Goal: Transaction & Acquisition: Purchase product/service

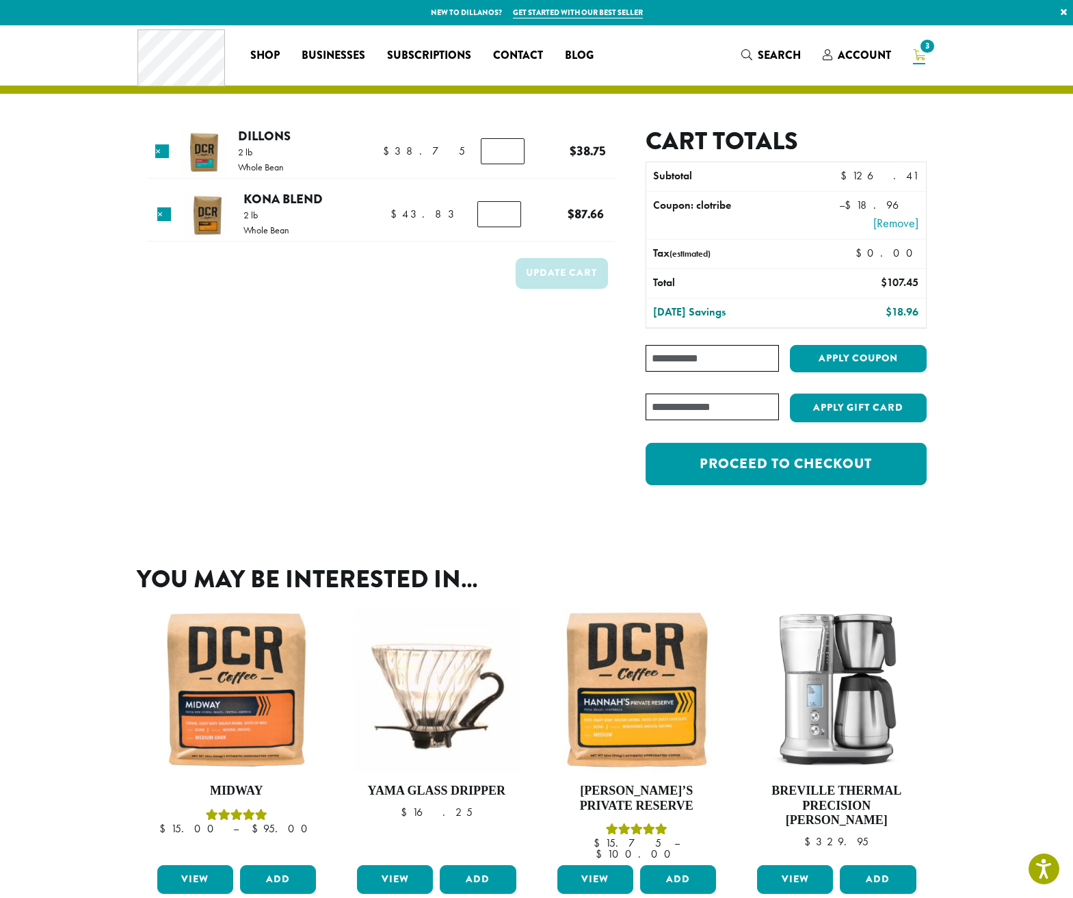
click at [682, 361] on input "Coupon:" at bounding box center [712, 358] width 133 height 27
paste input "**********"
type input "**********"
click at [856, 360] on button "Apply coupon" at bounding box center [858, 359] width 137 height 28
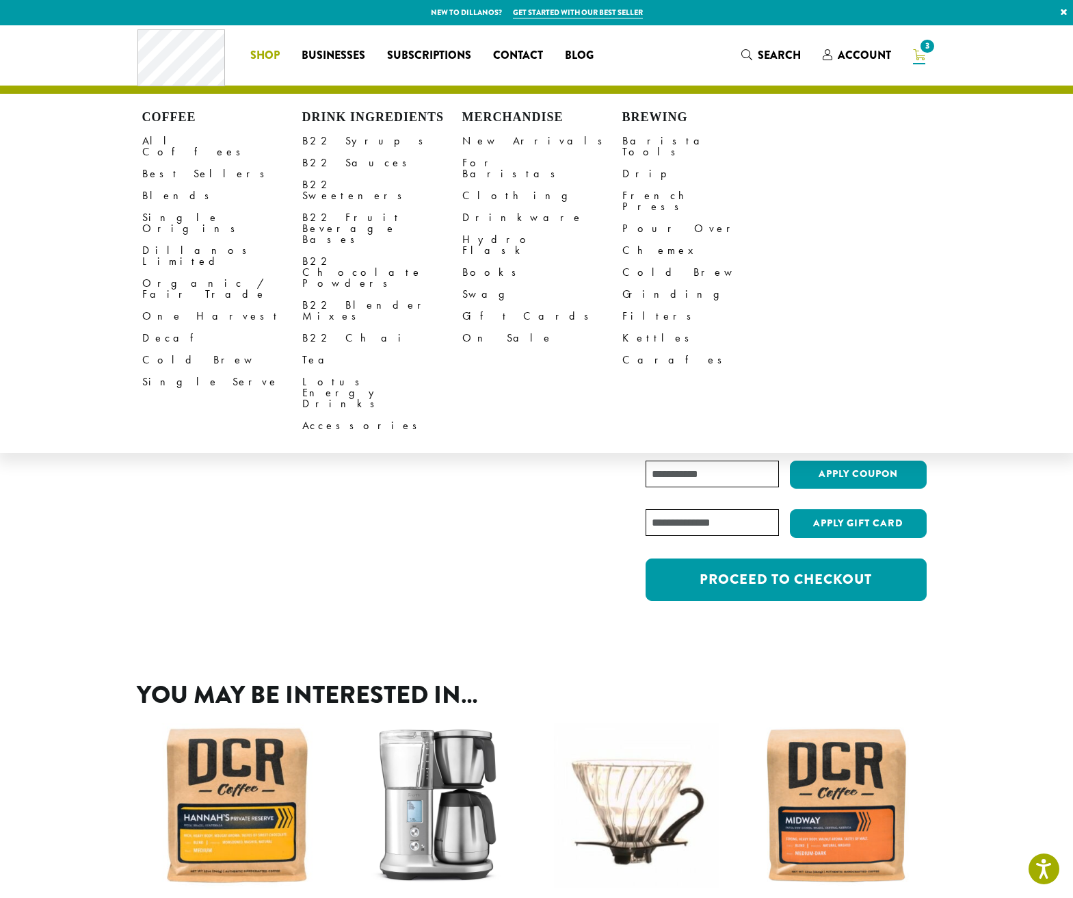
click at [259, 53] on span "Shop" at bounding box center [264, 55] width 29 height 17
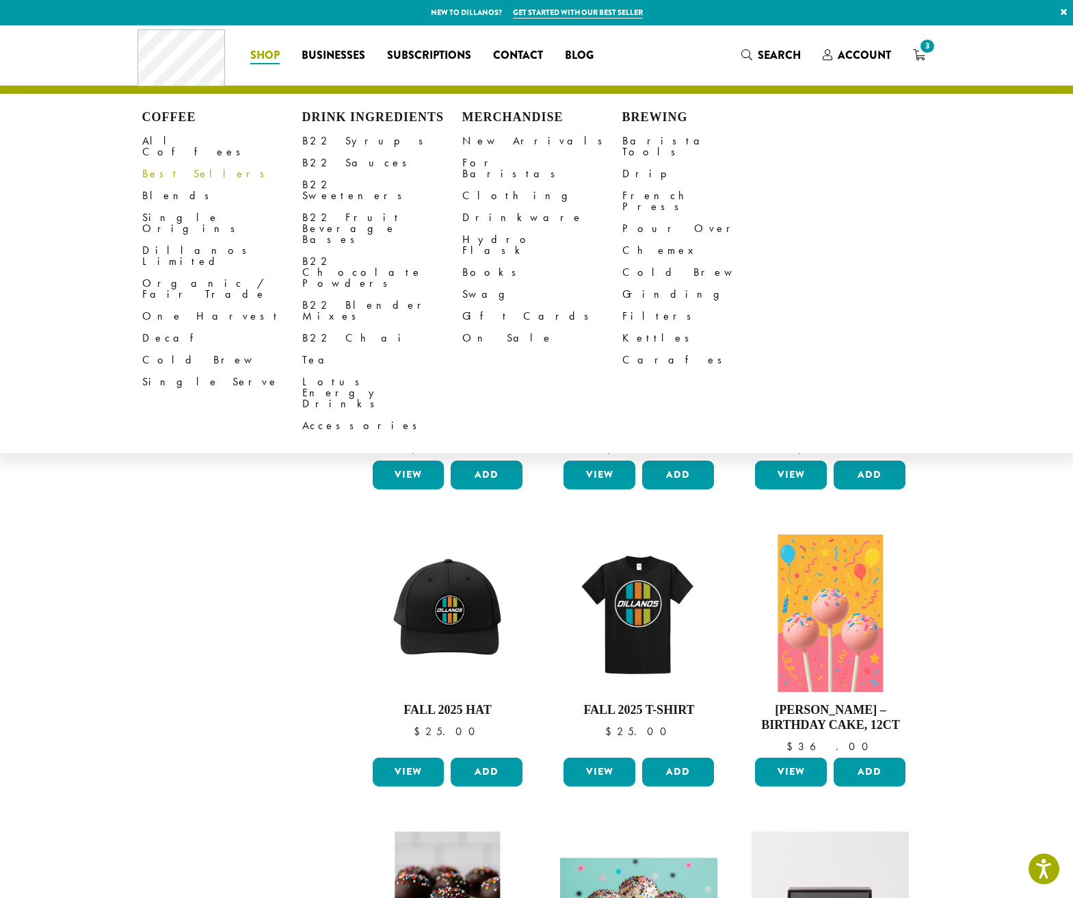
click at [167, 164] on link "Best Sellers" at bounding box center [222, 174] width 160 height 22
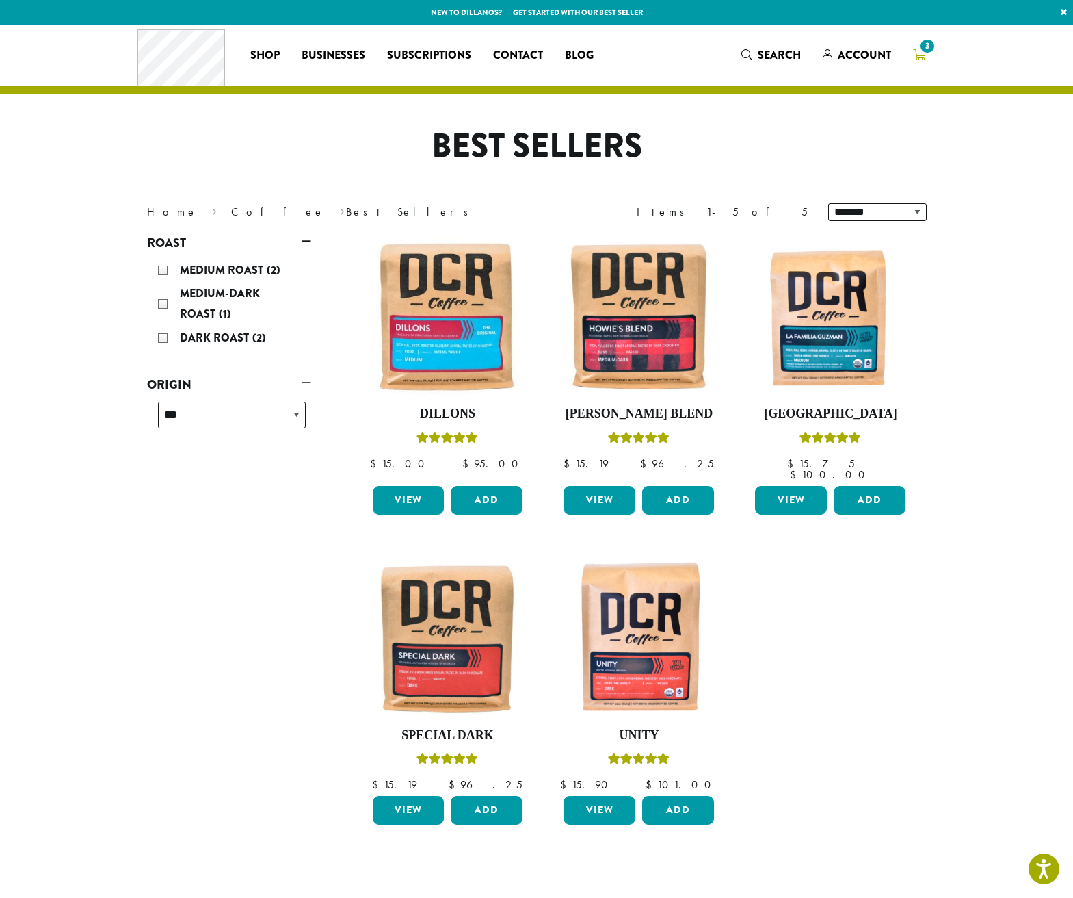
click at [919, 57] on icon "3" at bounding box center [919, 54] width 12 height 11
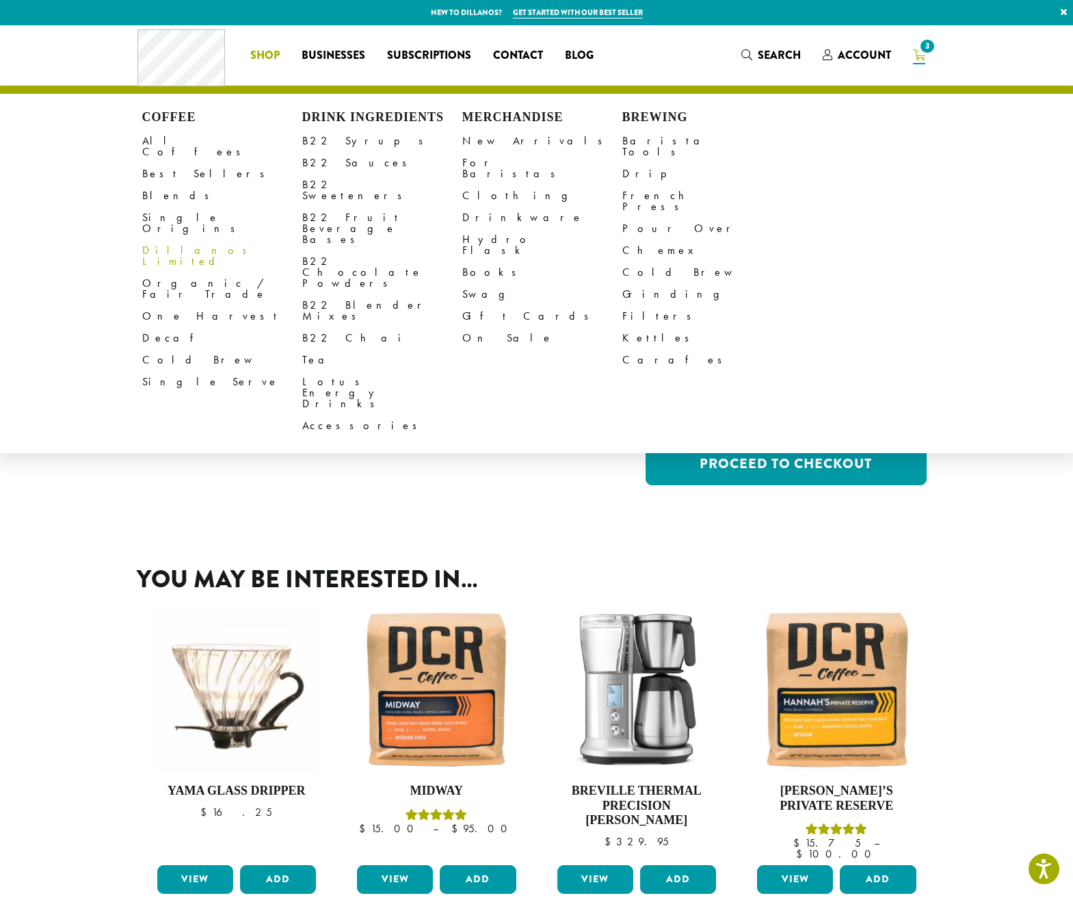
click at [166, 239] on link "Dillanos Limited" at bounding box center [222, 255] width 160 height 33
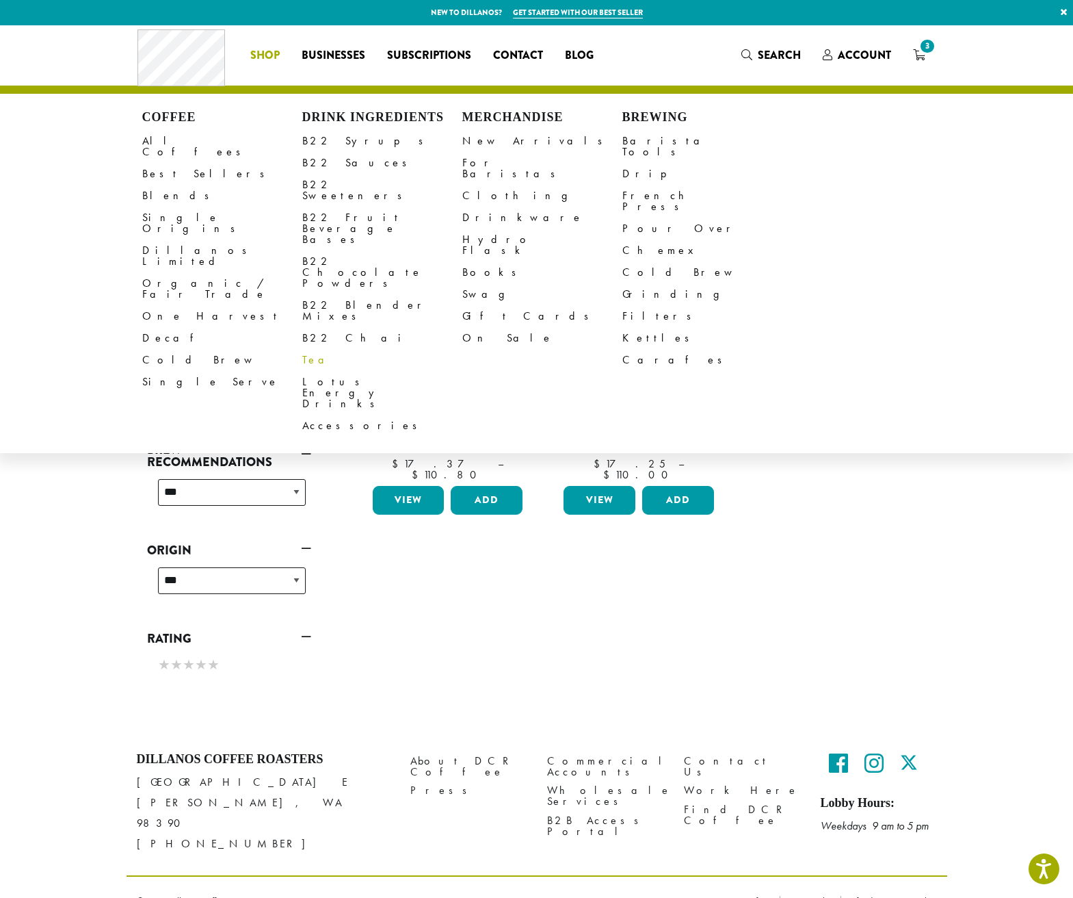
click at [310, 349] on link "Tea" at bounding box center [382, 360] width 160 height 22
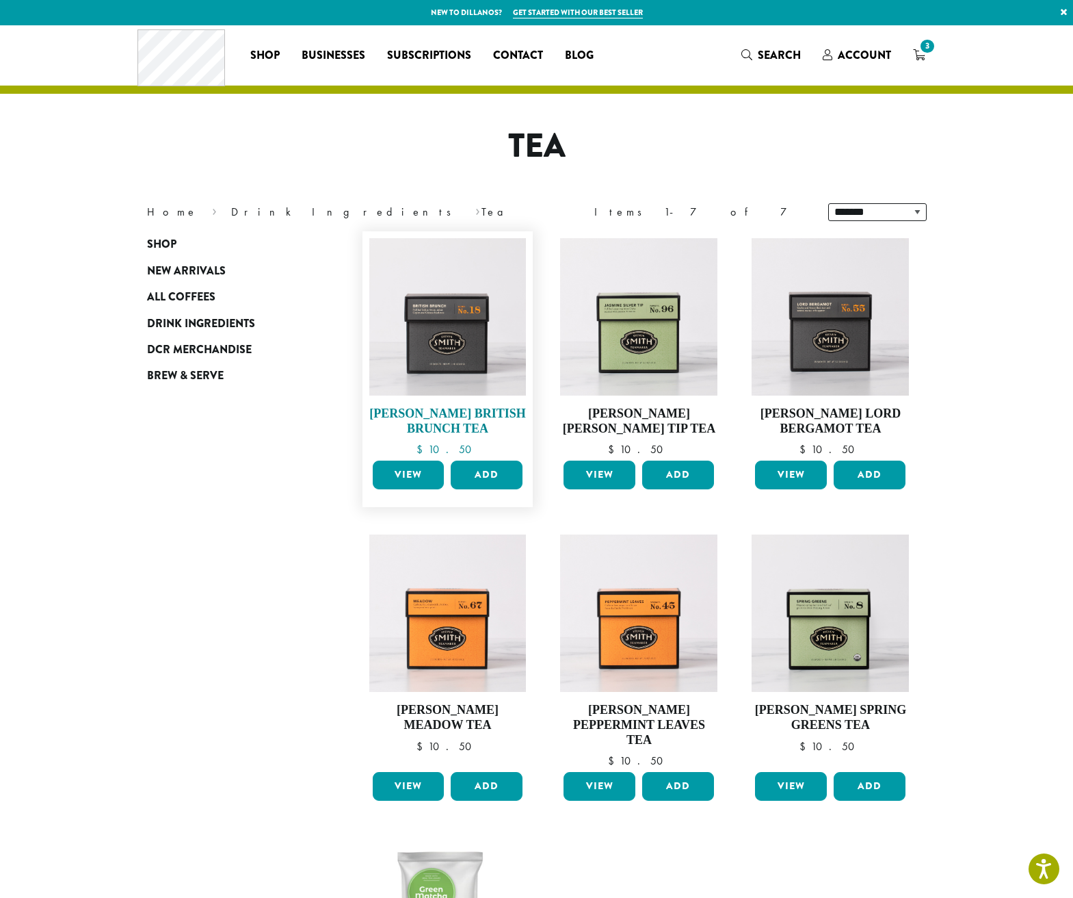
click at [457, 413] on h4 "Steven Smith British Brunch Tea" at bounding box center [447, 420] width 157 height 29
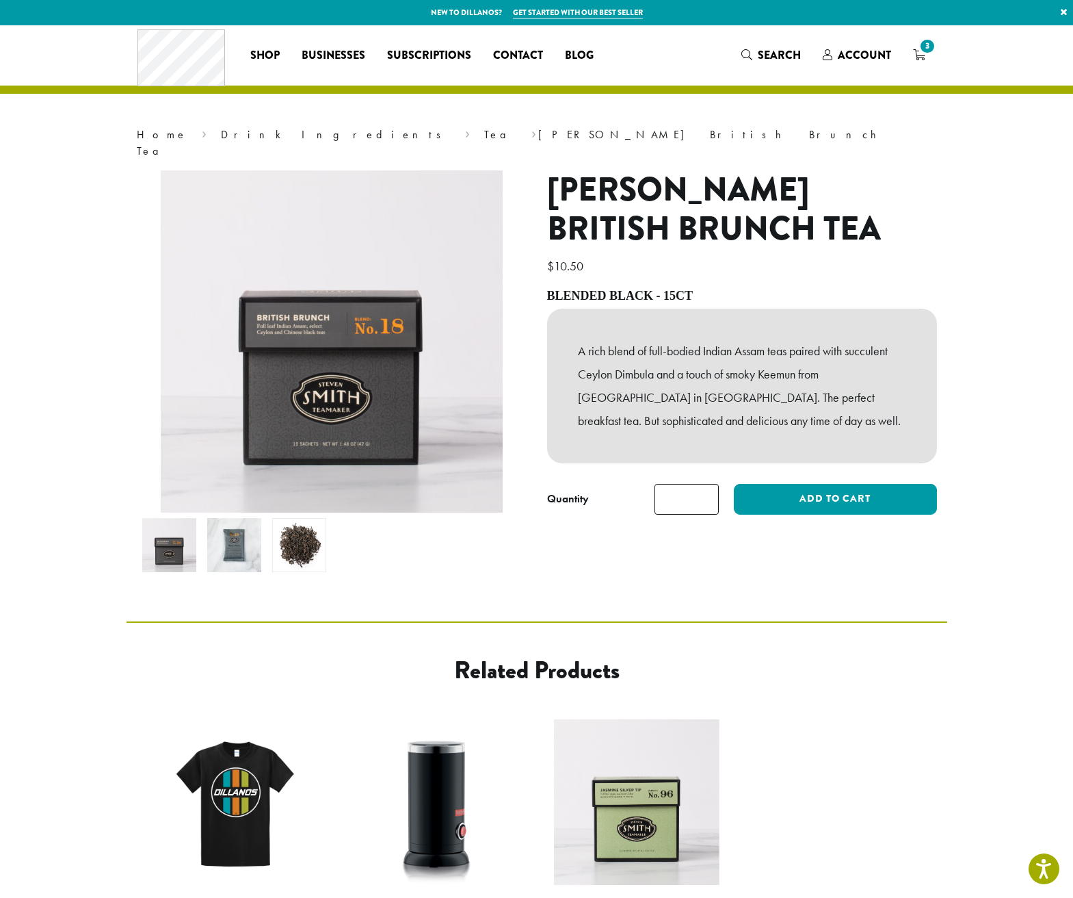
click at [233, 532] on img at bounding box center [234, 545] width 54 height 54
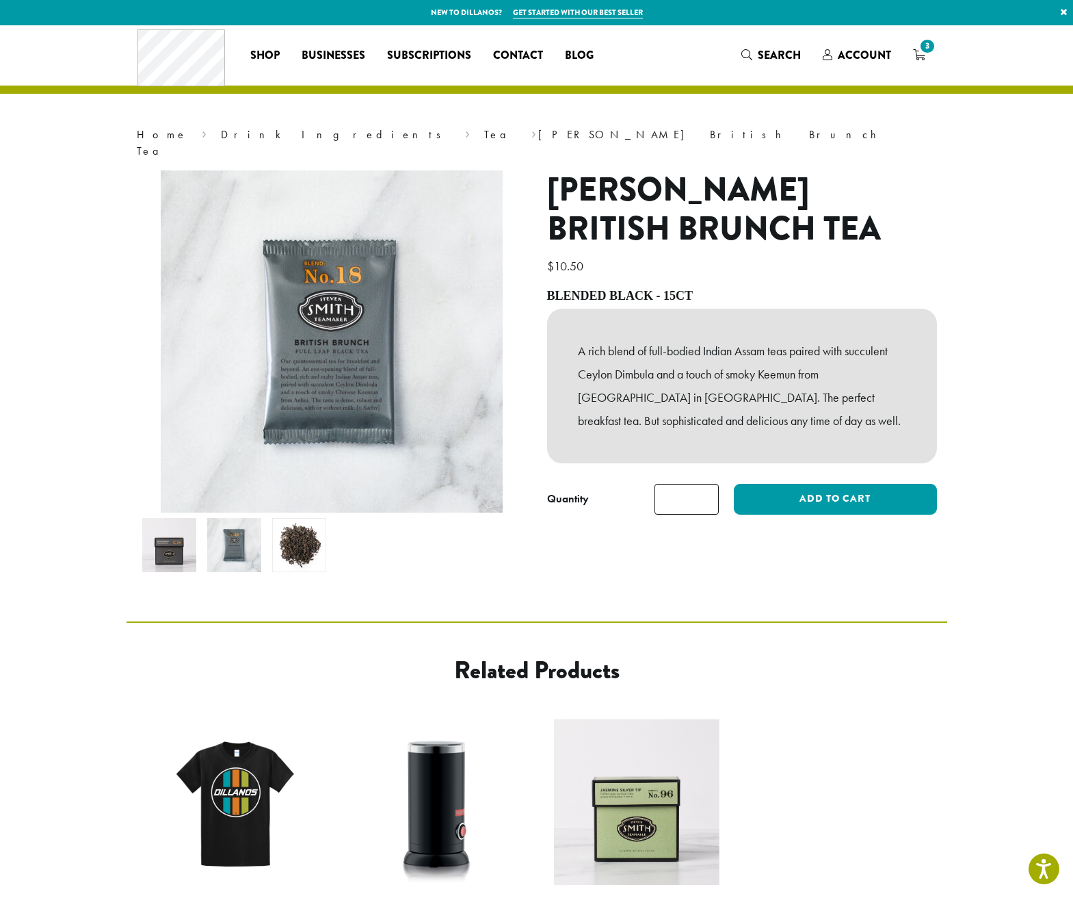
click at [300, 534] on img at bounding box center [299, 545] width 54 height 54
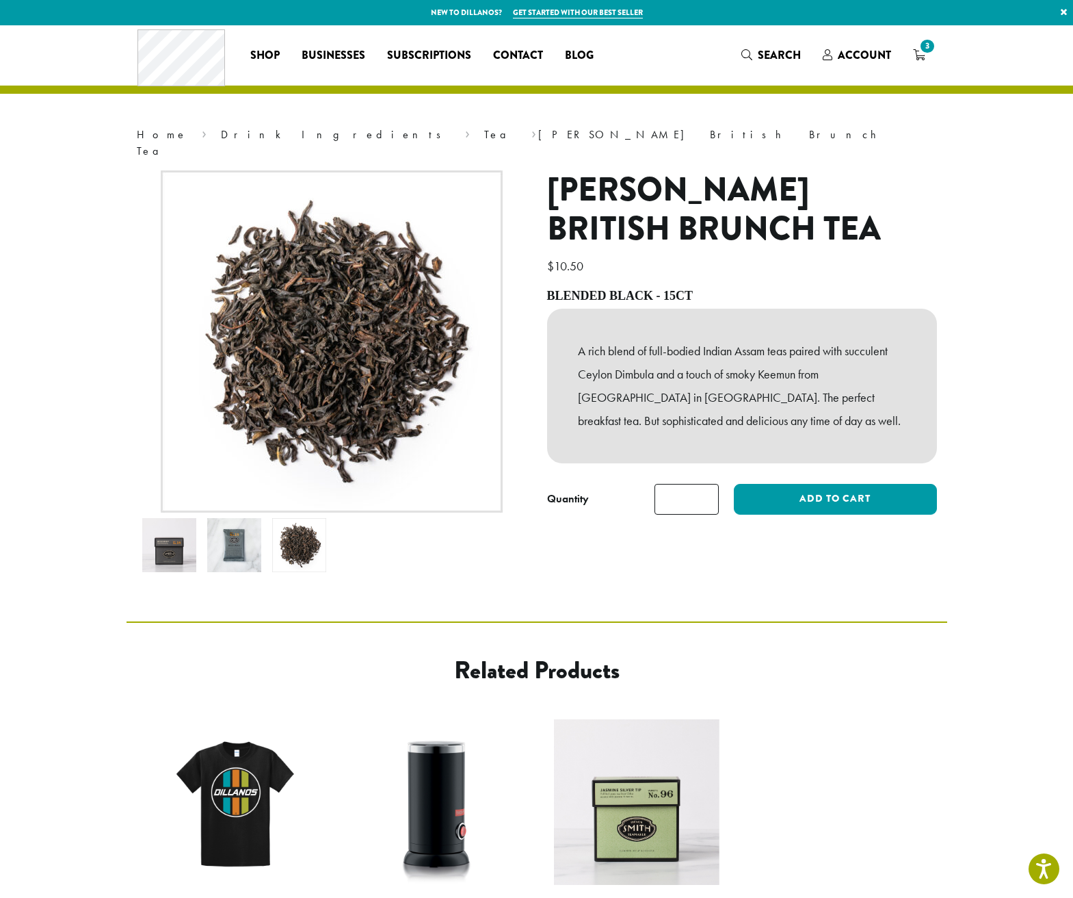
click at [170, 542] on img at bounding box center [169, 545] width 54 height 54
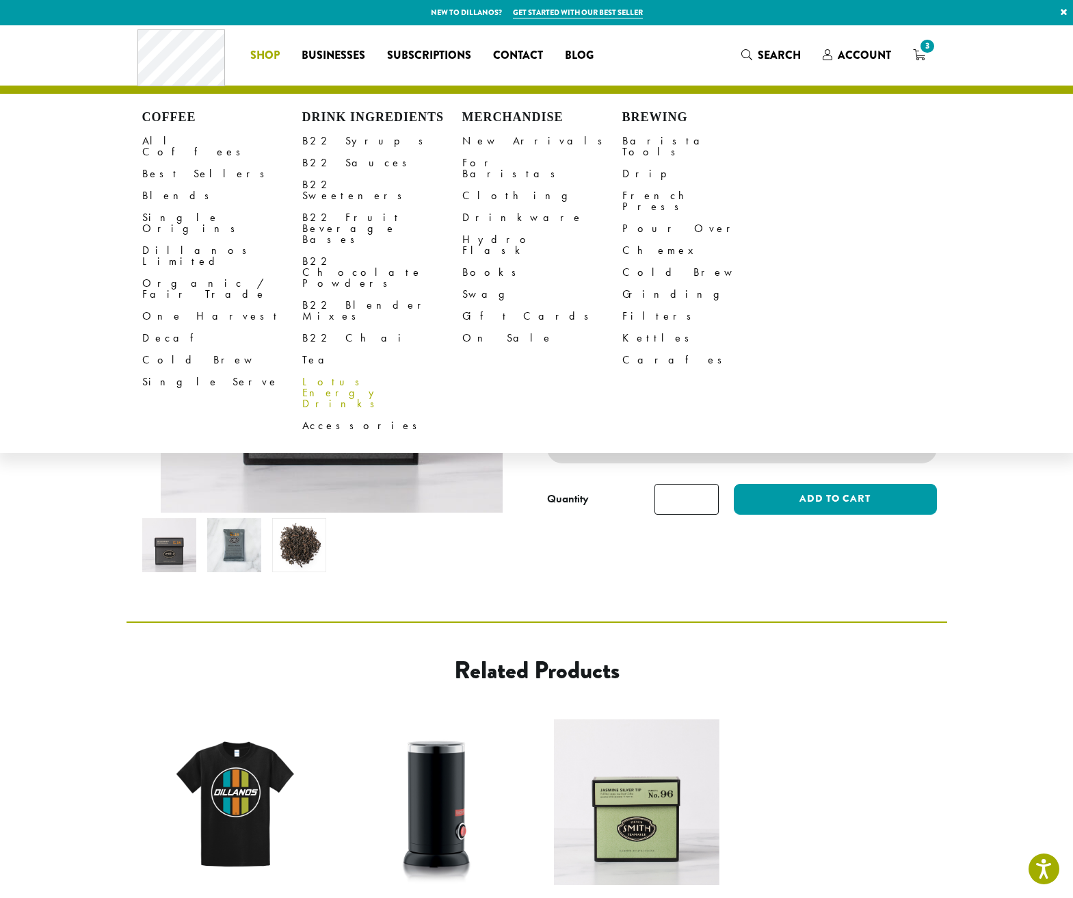
click at [335, 371] on link "Lotus Energy Drinks" at bounding box center [382, 393] width 160 height 44
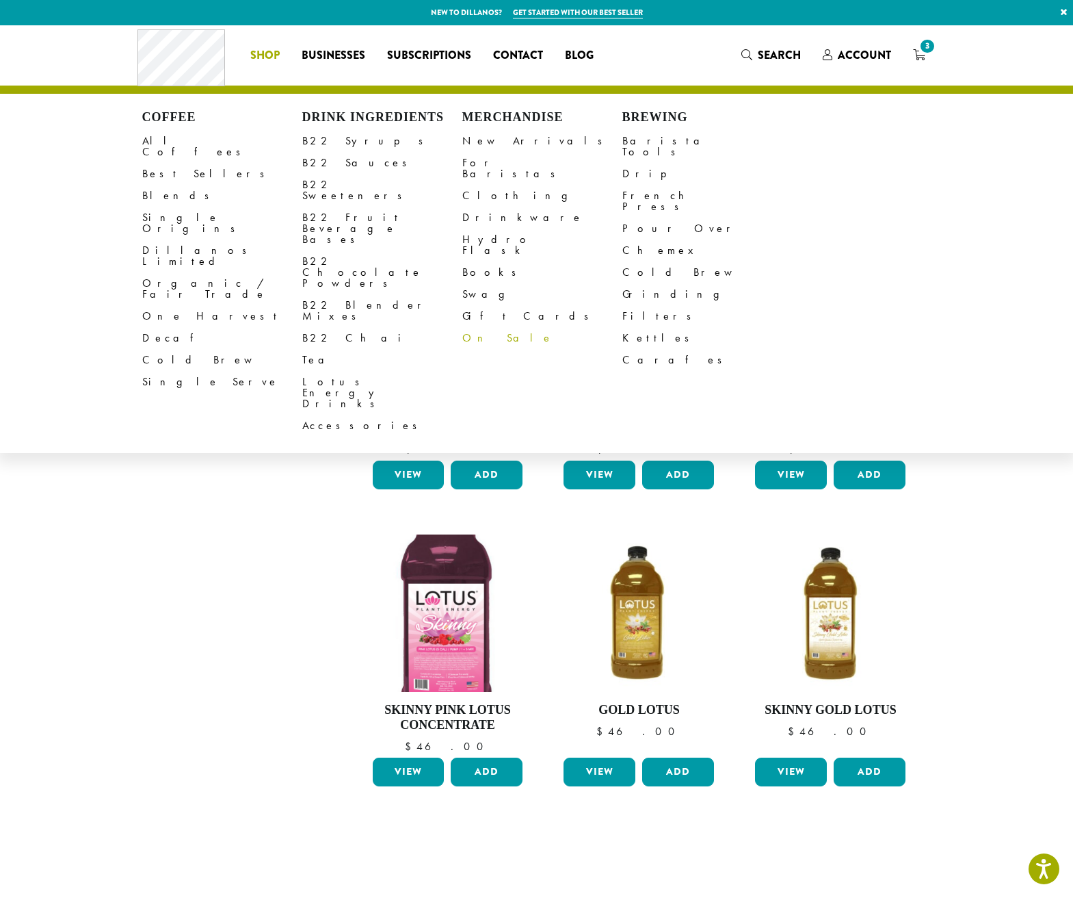
click at [478, 327] on link "On Sale" at bounding box center [542, 338] width 160 height 22
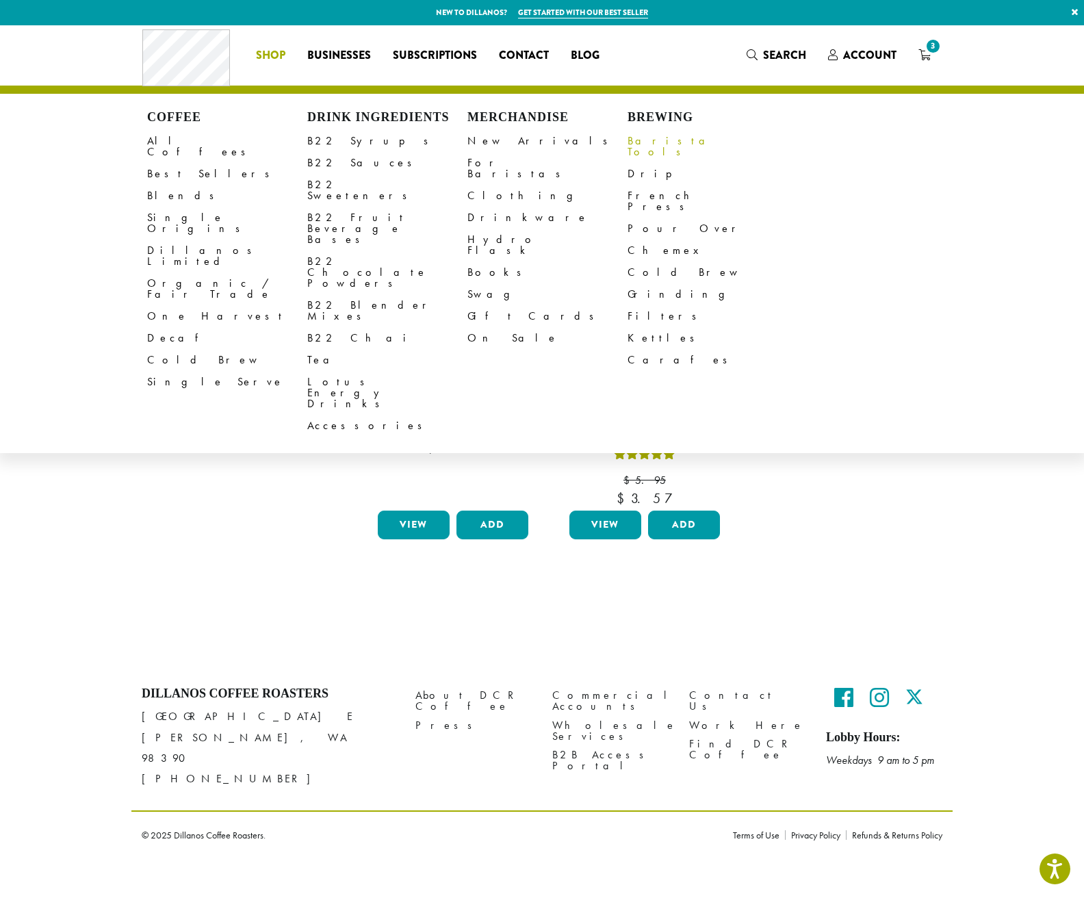
click at [640, 141] on link "Barista Tools" at bounding box center [707, 146] width 160 height 33
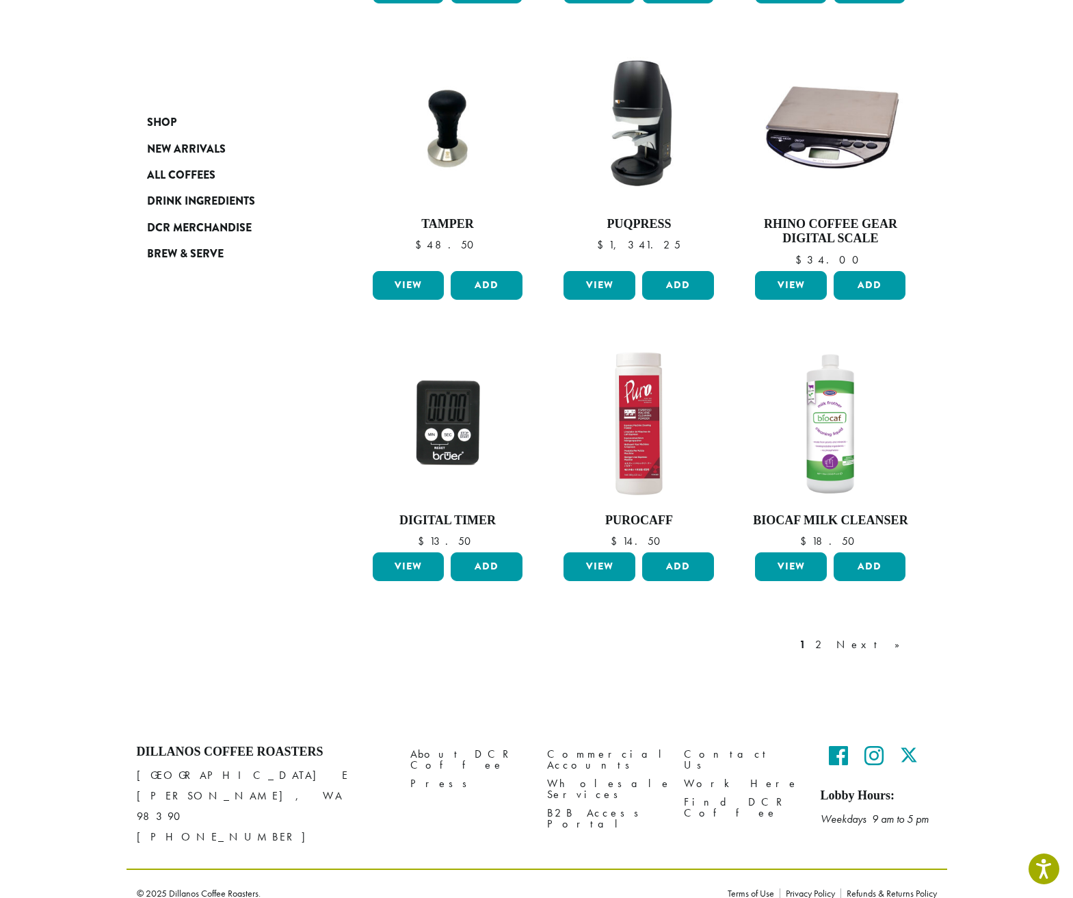
scroll to position [812, 0]
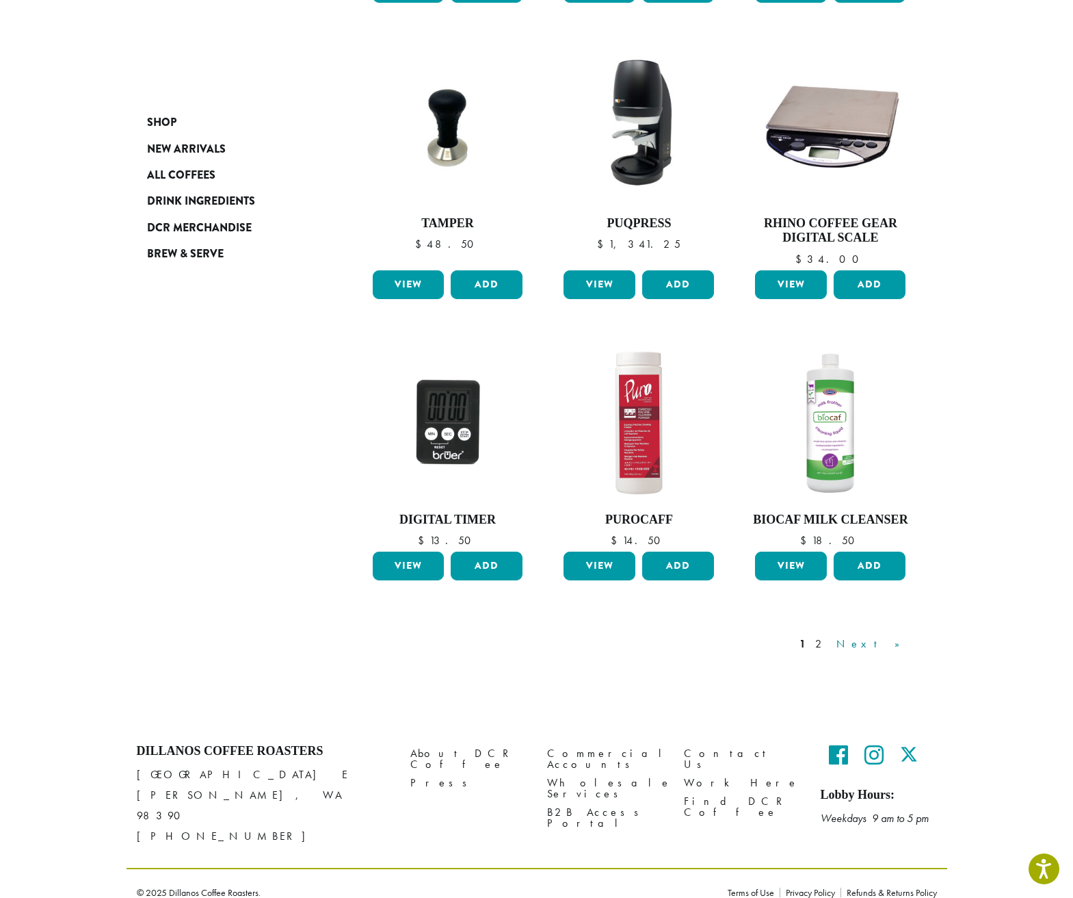
click at [891, 646] on link "Next »" at bounding box center [873, 644] width 79 height 16
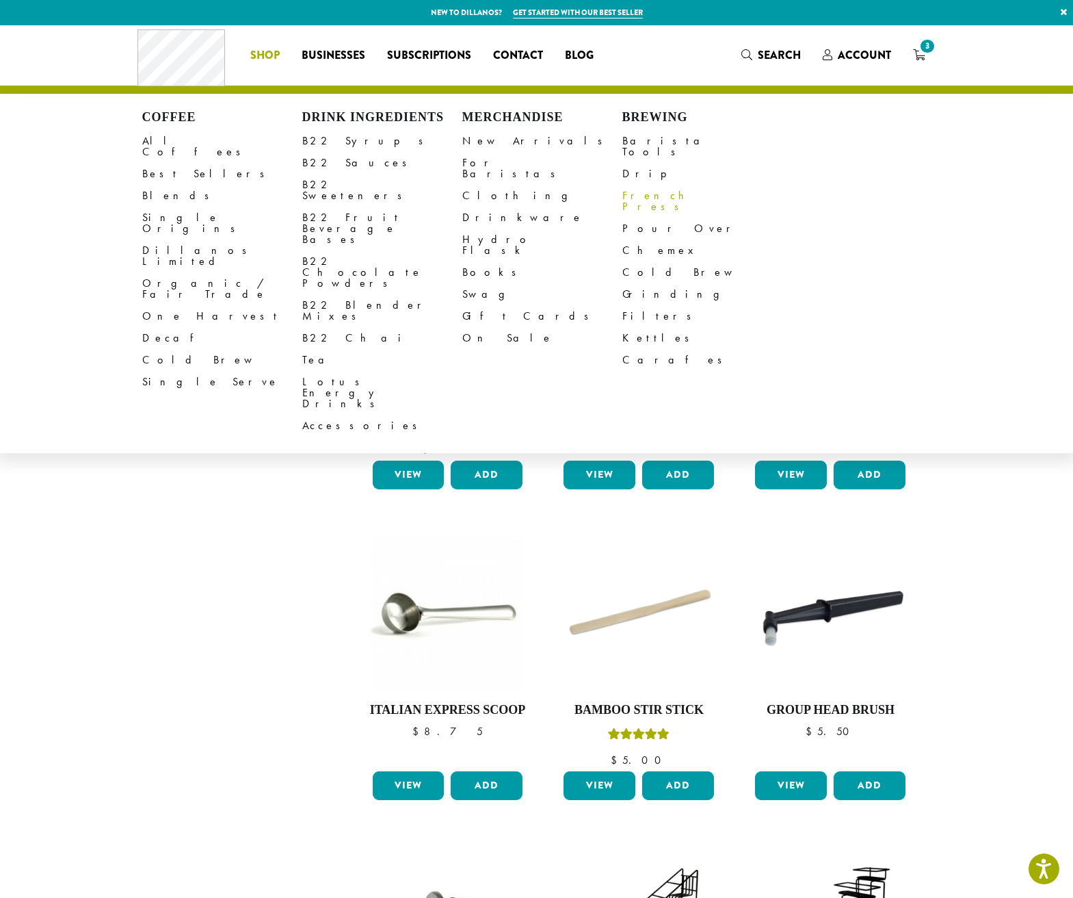
click at [640, 185] on link "French Press" at bounding box center [703, 201] width 160 height 33
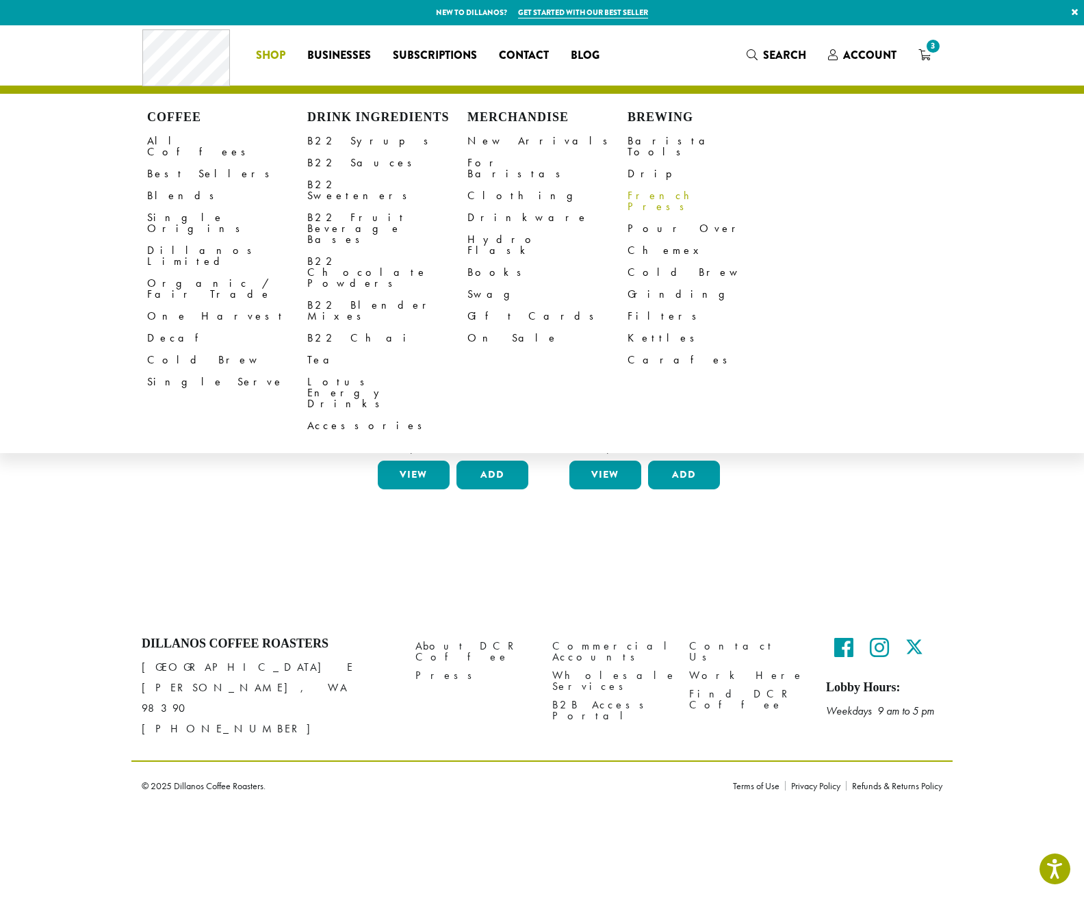
click at [651, 187] on link "French Press" at bounding box center [707, 201] width 160 height 33
click at [647, 218] on link "Pour Over" at bounding box center [707, 229] width 160 height 22
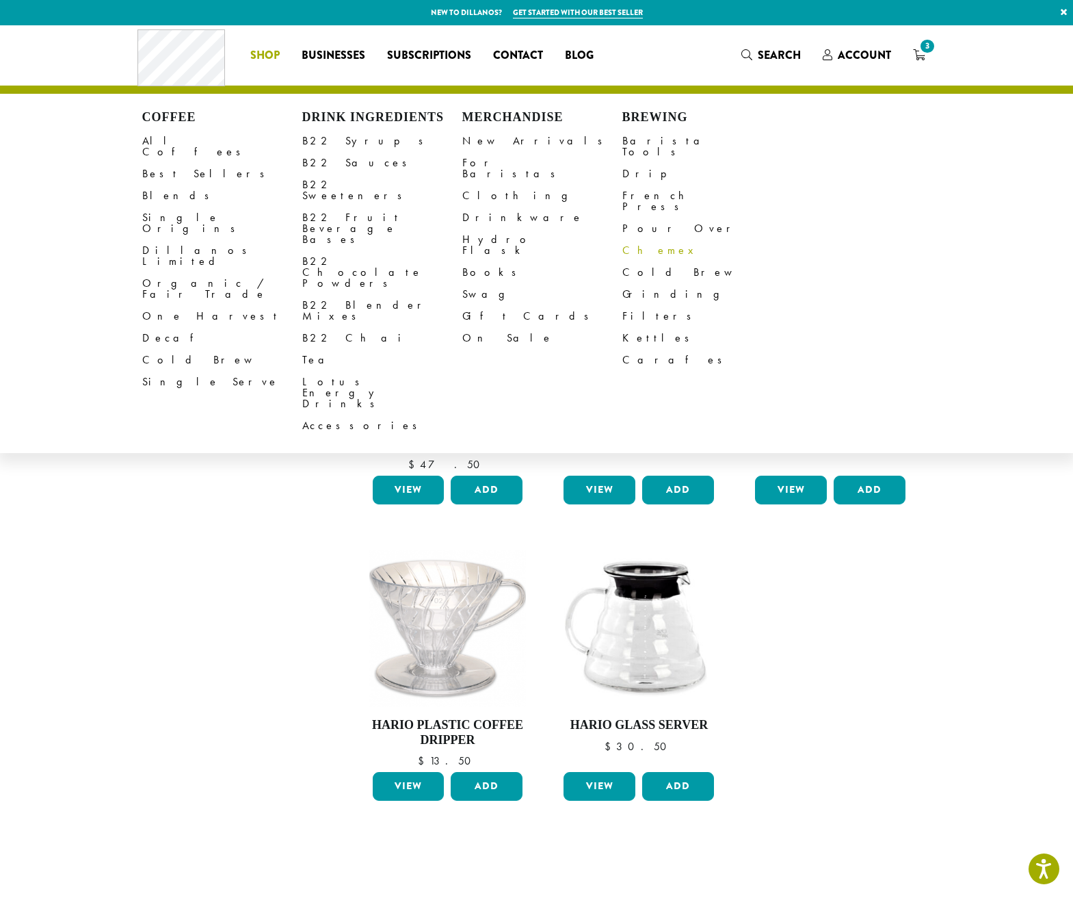
click at [639, 239] on link "Chemex" at bounding box center [703, 250] width 160 height 22
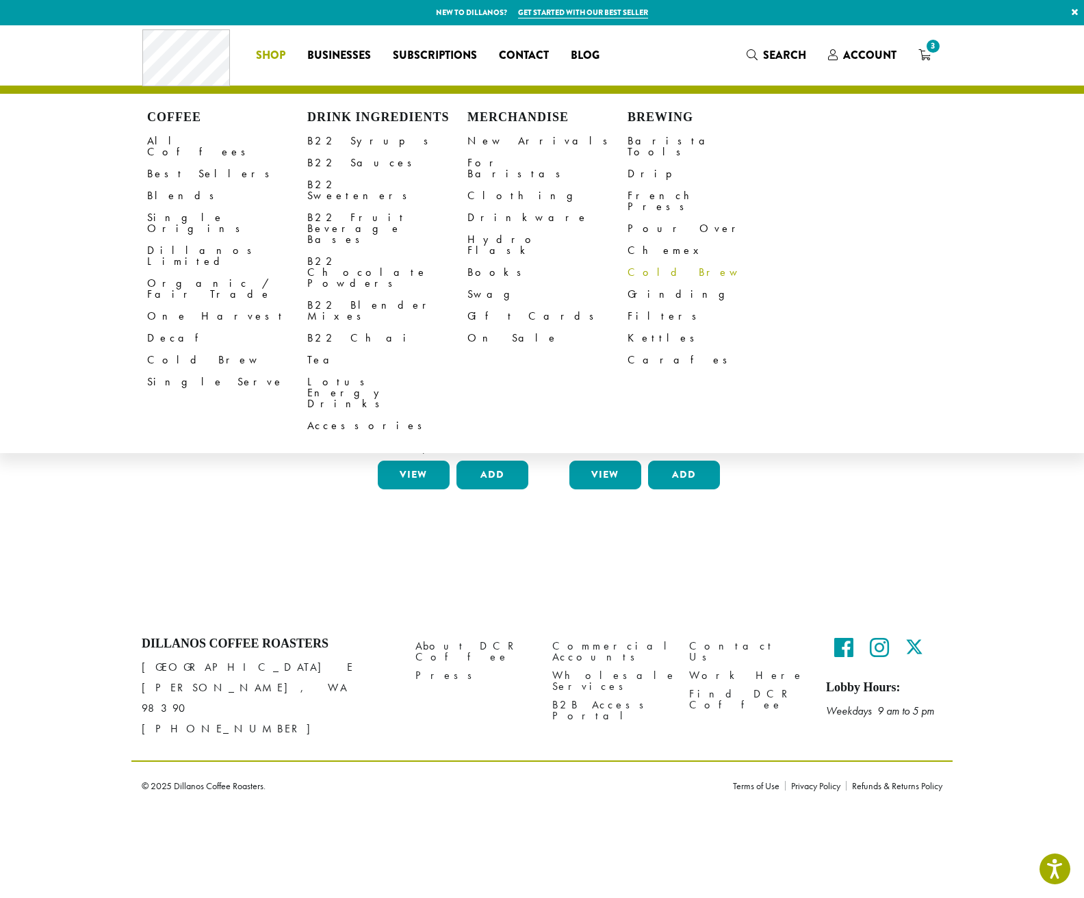
click at [642, 261] on link "Cold Brew" at bounding box center [707, 272] width 160 height 22
click at [646, 283] on link "Grinding" at bounding box center [707, 294] width 160 height 22
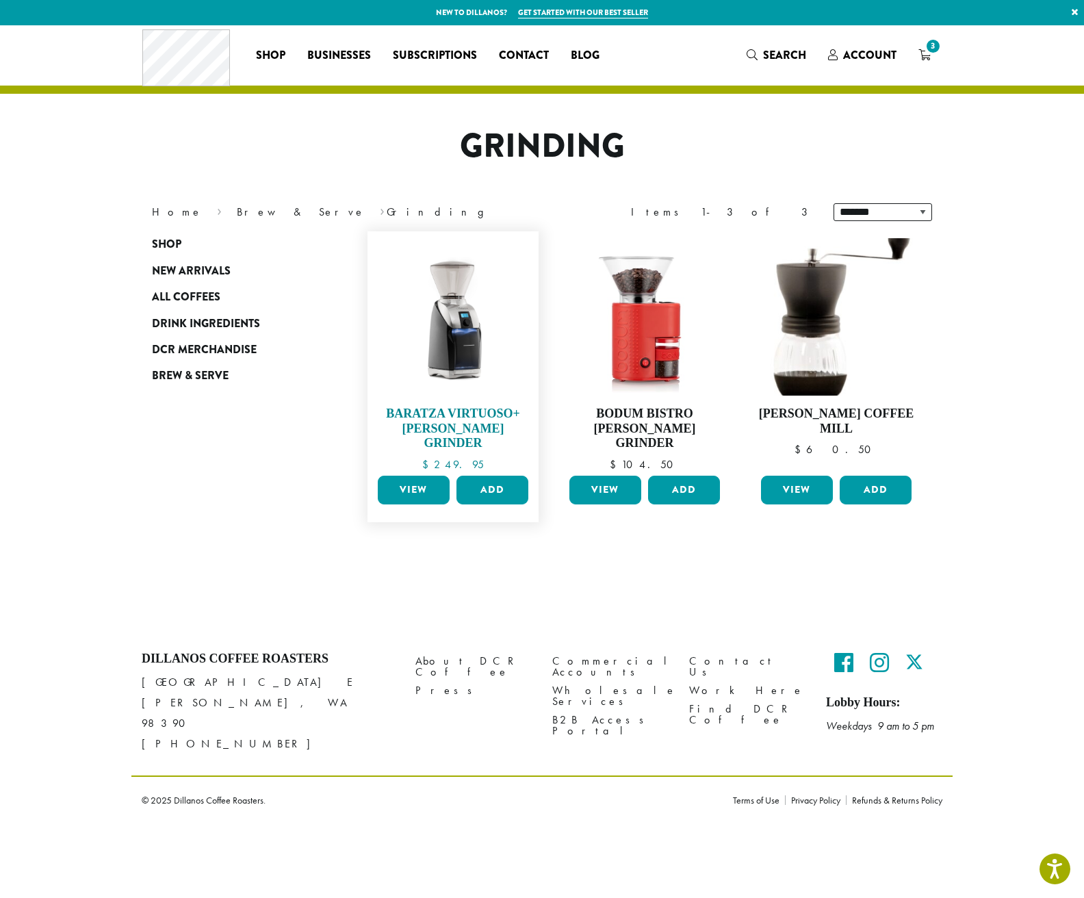
click at [470, 351] on img at bounding box center [452, 316] width 157 height 157
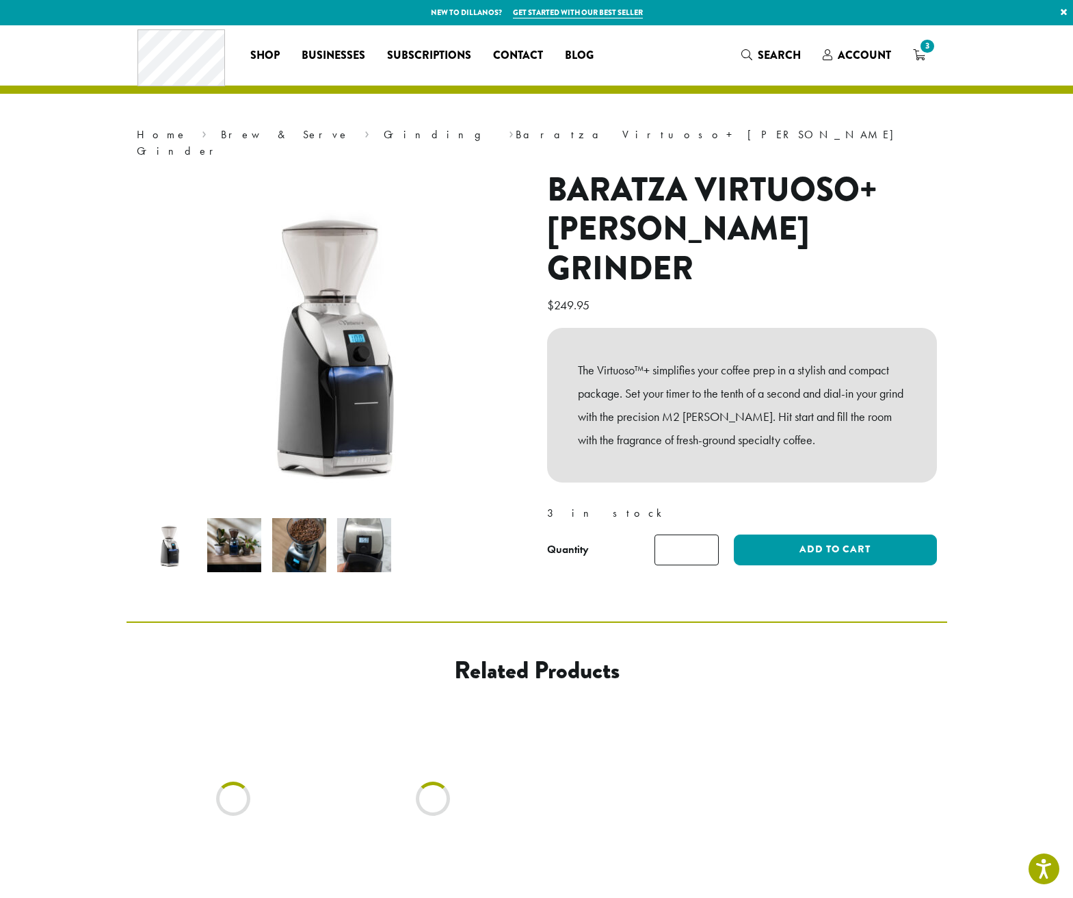
click at [236, 534] on img at bounding box center [234, 545] width 54 height 54
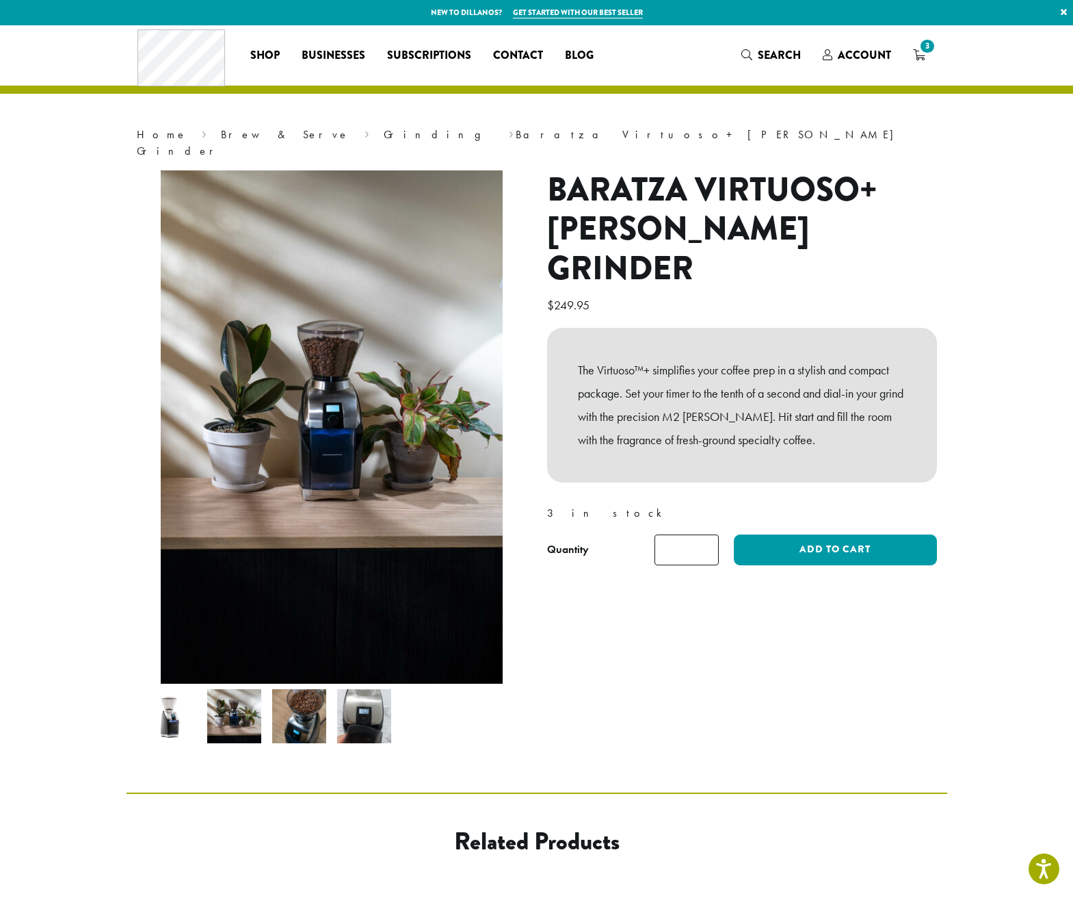
click at [300, 697] on img at bounding box center [299, 716] width 54 height 54
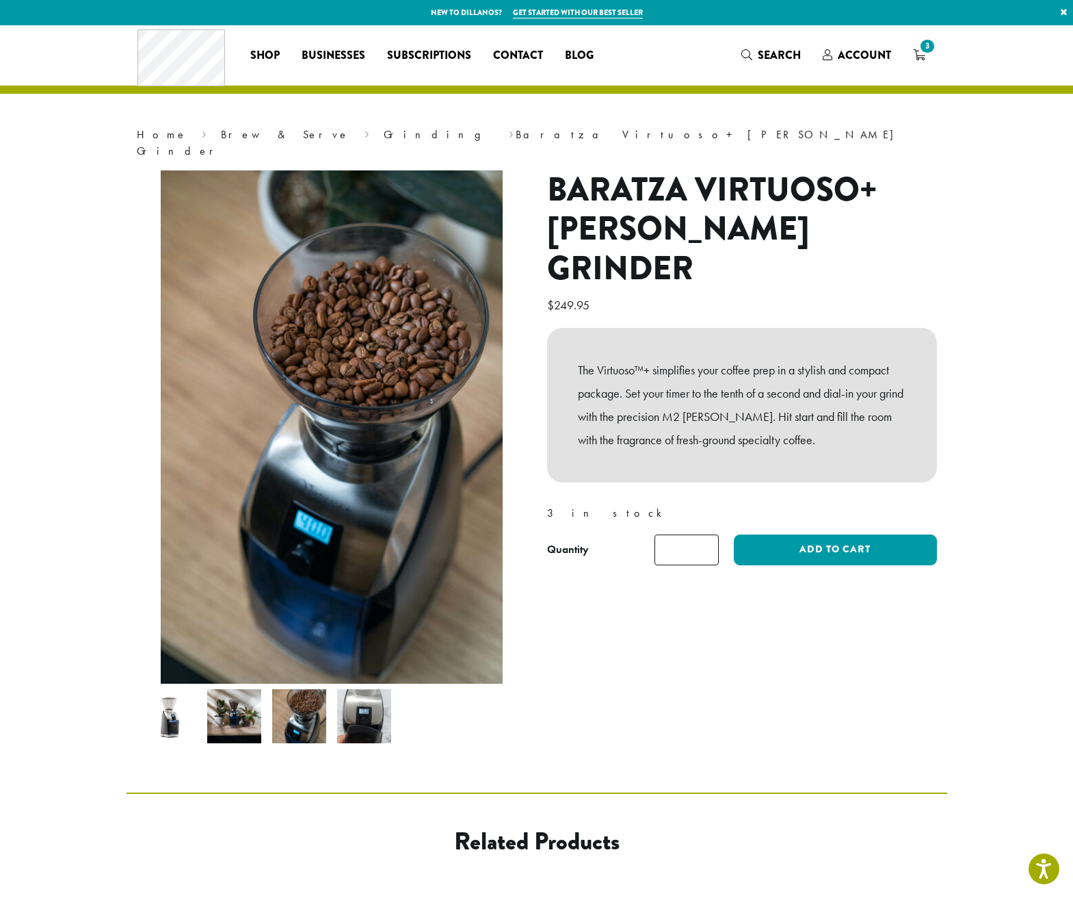
click at [364, 708] on img at bounding box center [364, 716] width 54 height 54
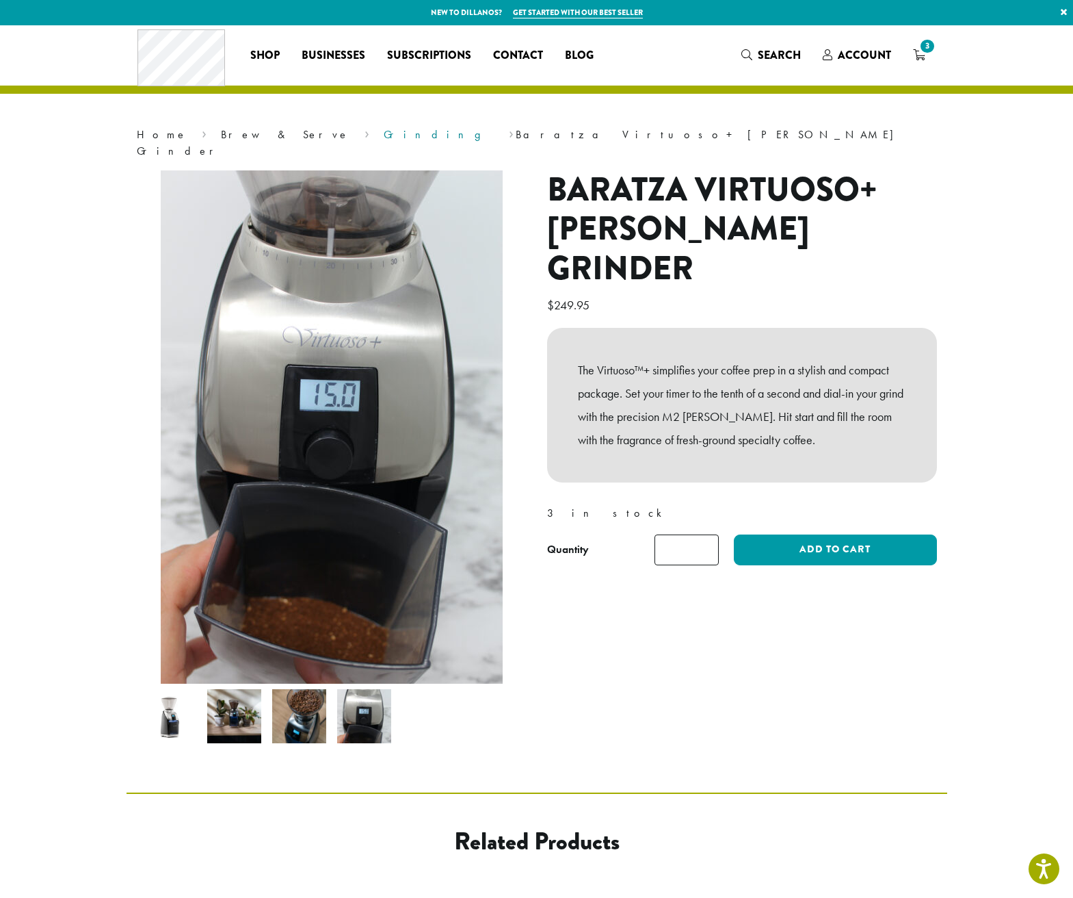
click at [384, 135] on link "Grinding" at bounding box center [439, 134] width 111 height 14
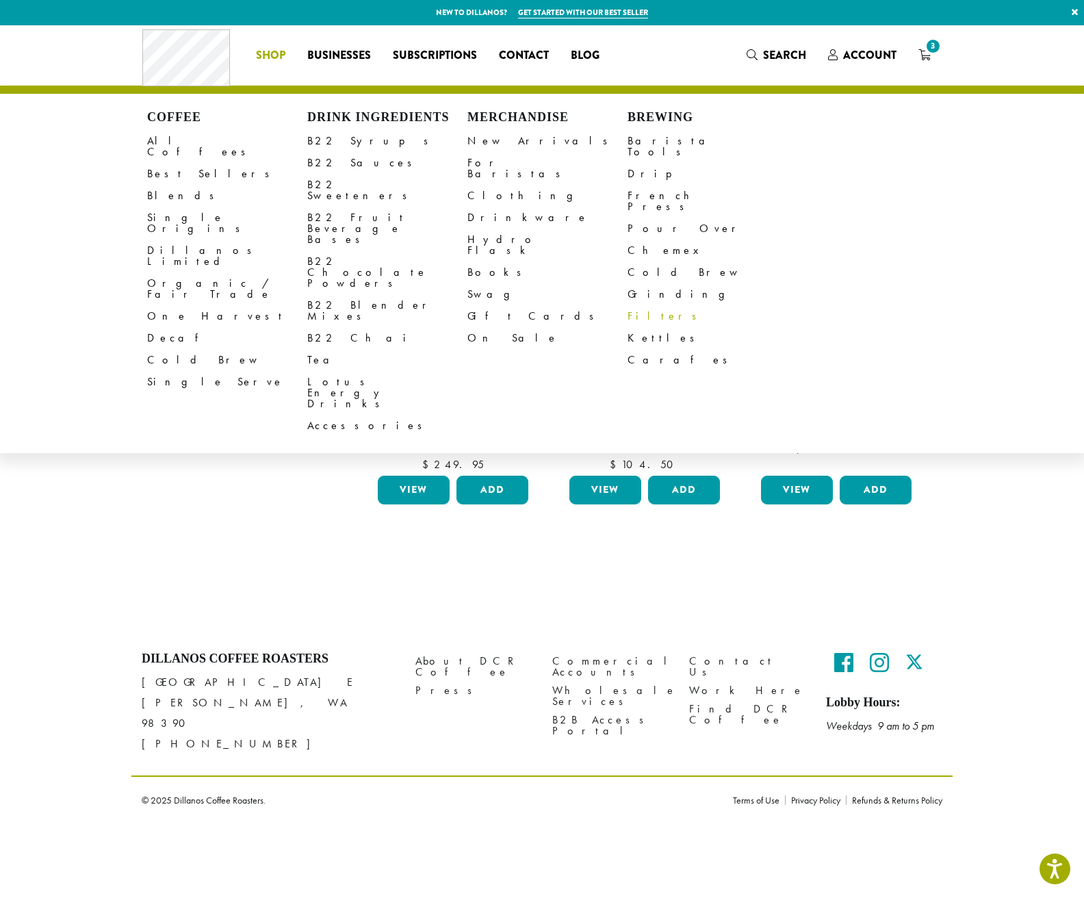
click at [641, 305] on link "Filters" at bounding box center [707, 316] width 160 height 22
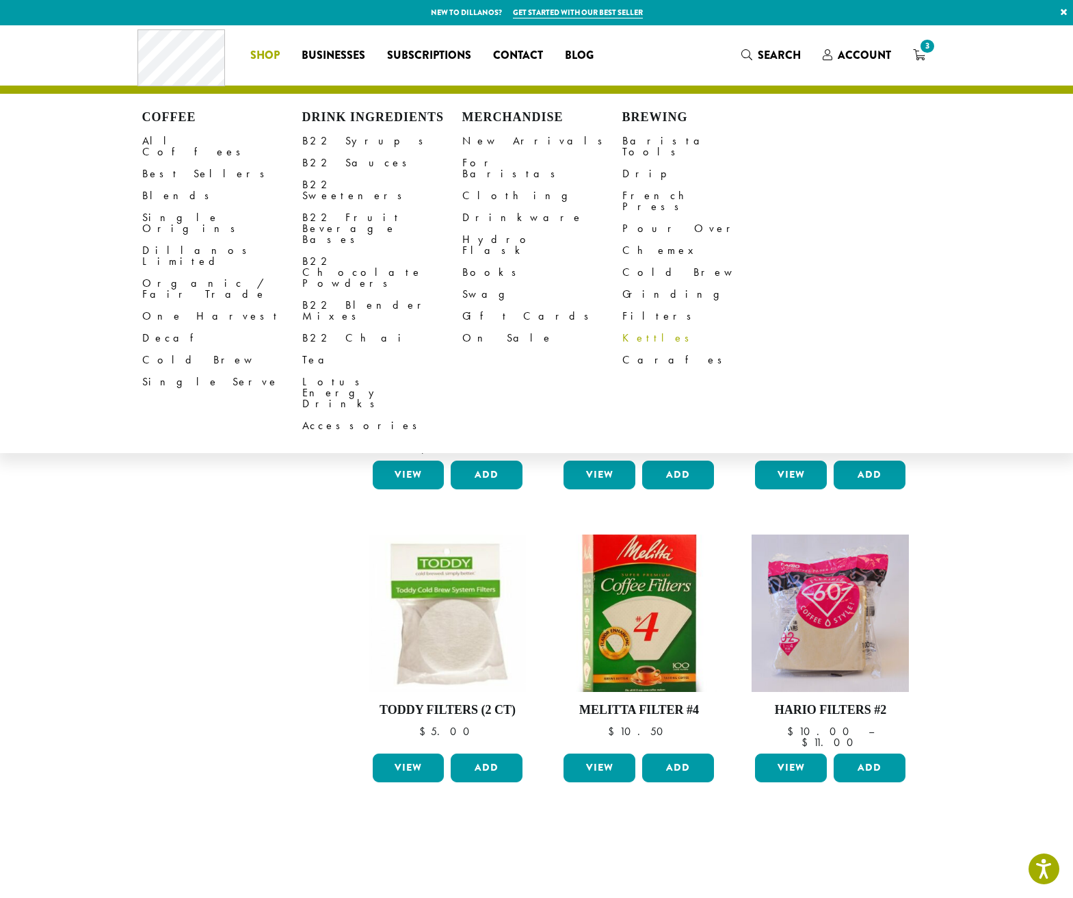
click at [635, 327] on link "Kettles" at bounding box center [703, 338] width 160 height 22
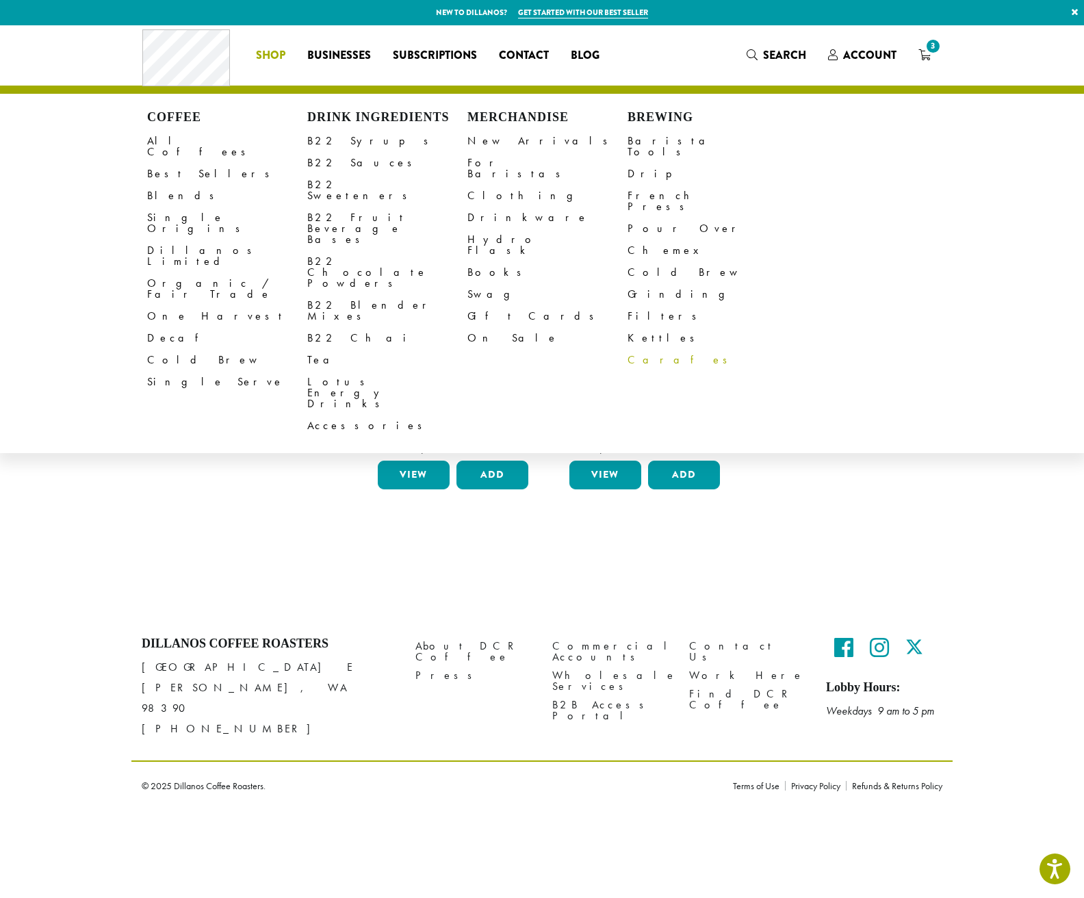
click at [646, 349] on link "Carafes" at bounding box center [707, 360] width 160 height 22
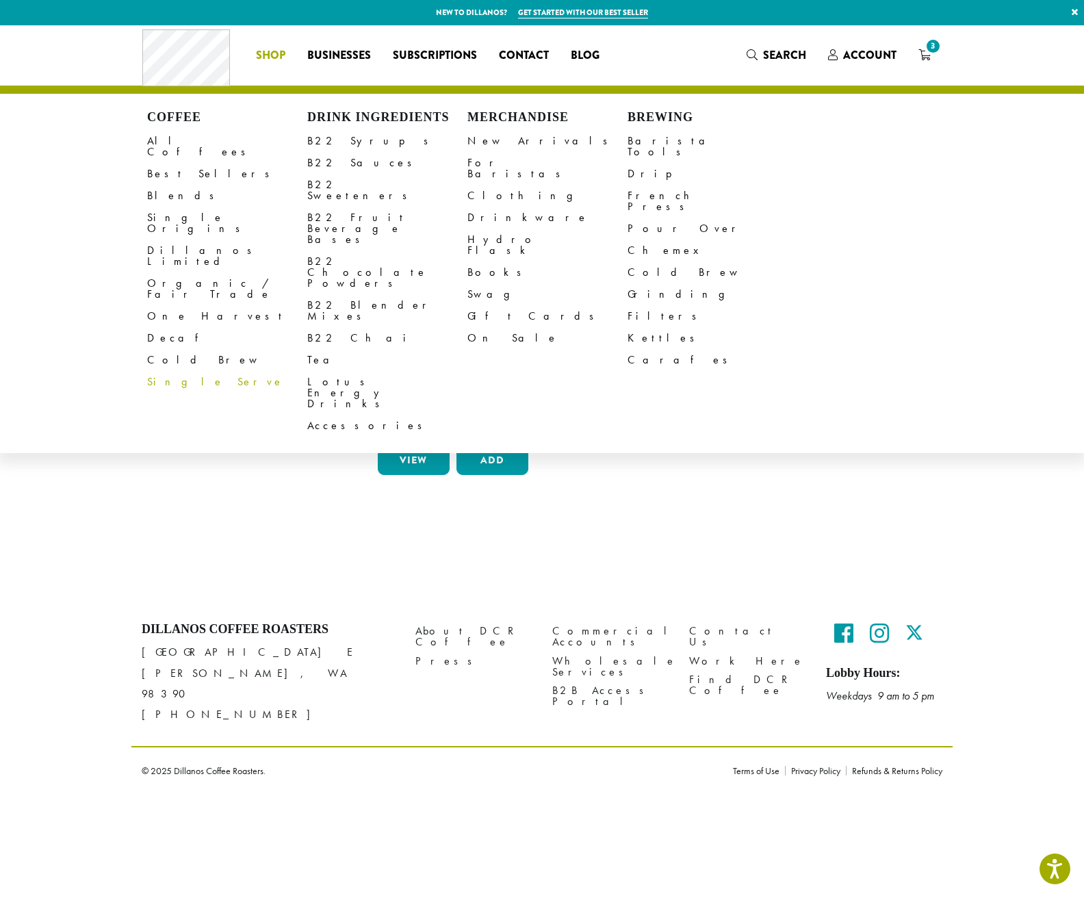
click at [170, 371] on link "Single Serve" at bounding box center [227, 382] width 160 height 22
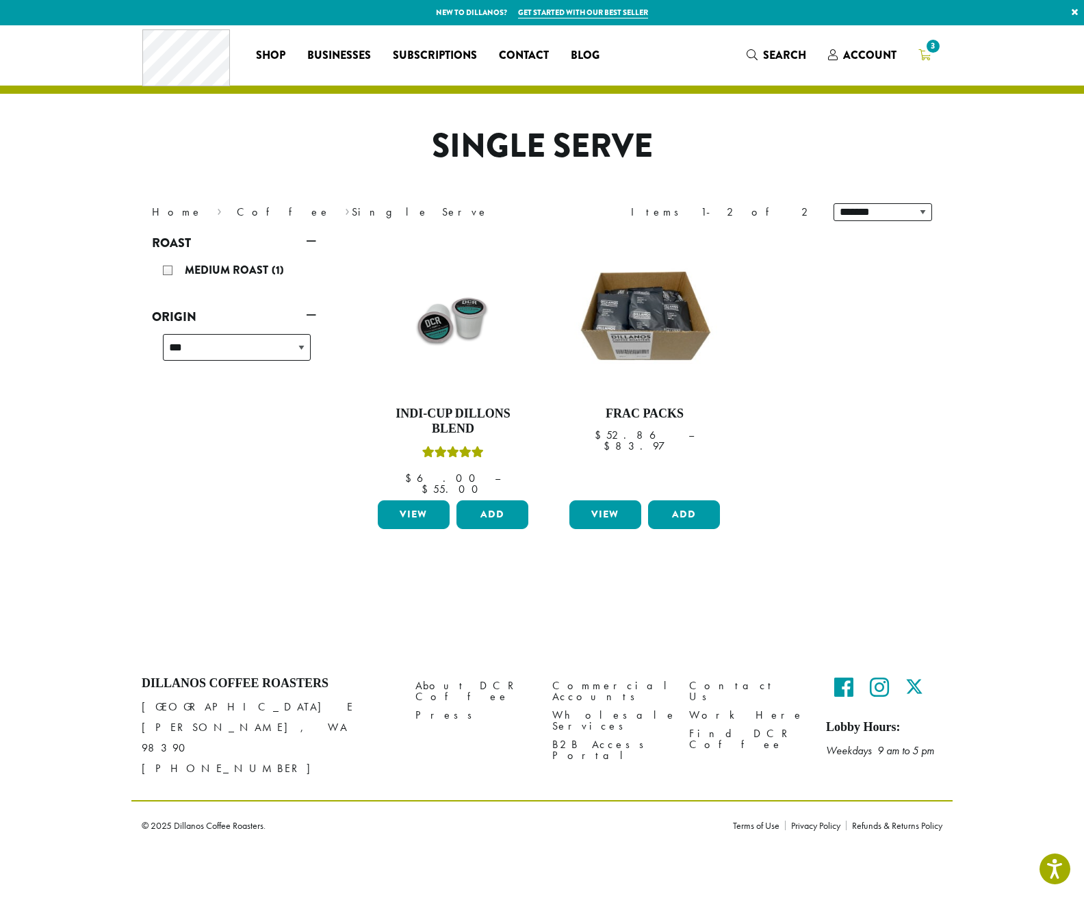
click at [926, 54] on icon "3" at bounding box center [924, 54] width 12 height 11
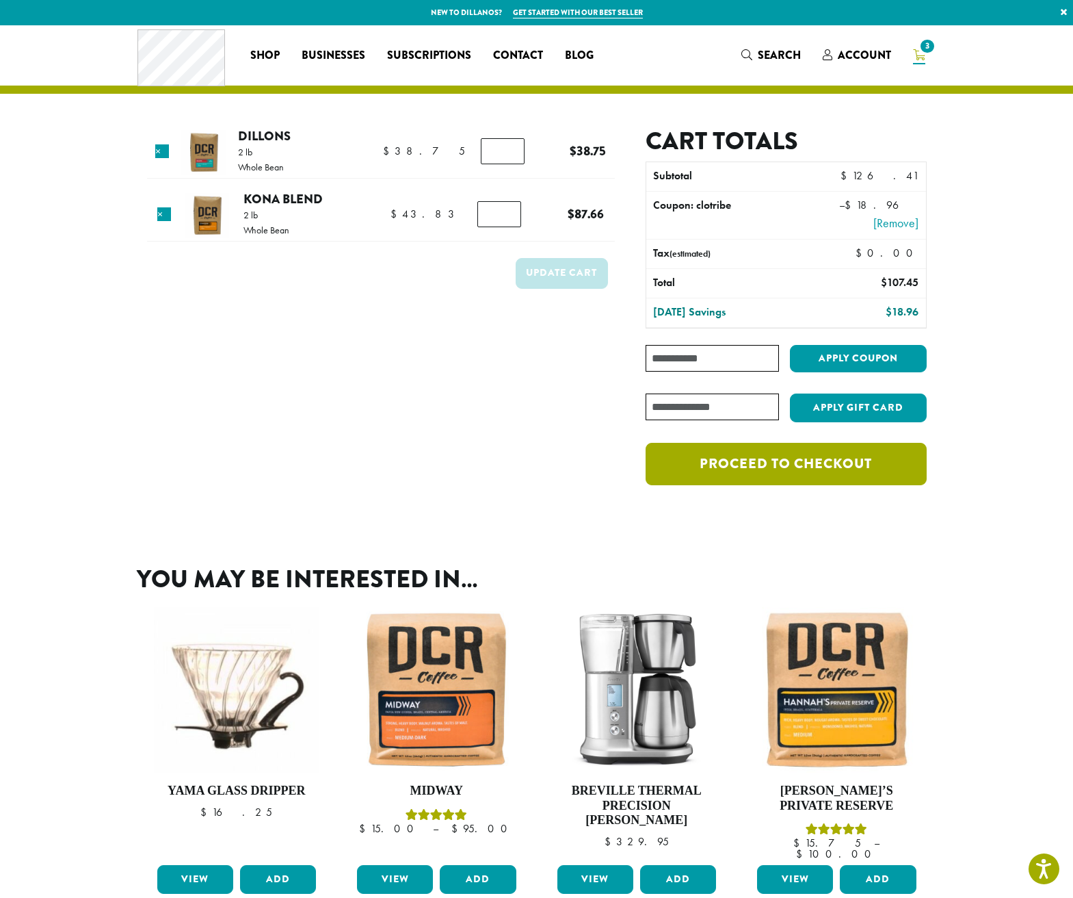
click at [787, 465] on link "Proceed to checkout" at bounding box center [786, 464] width 281 height 42
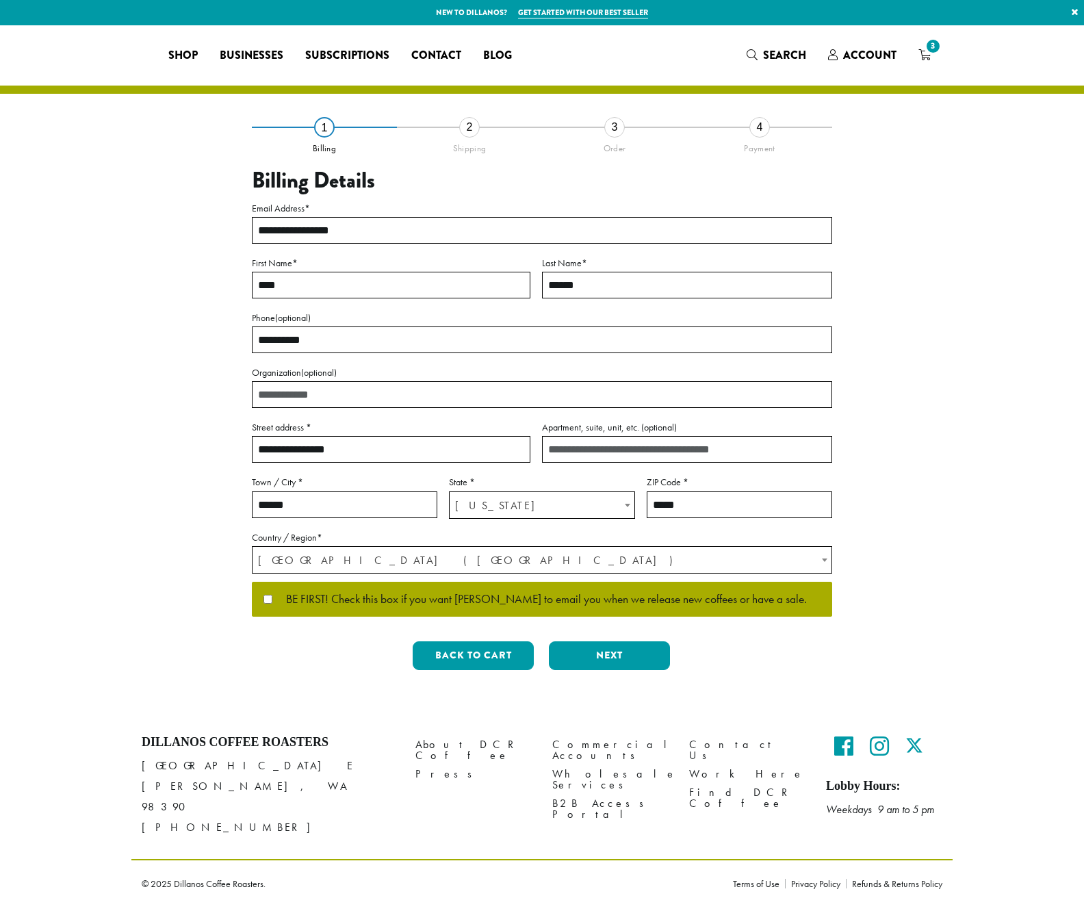
select select "**"
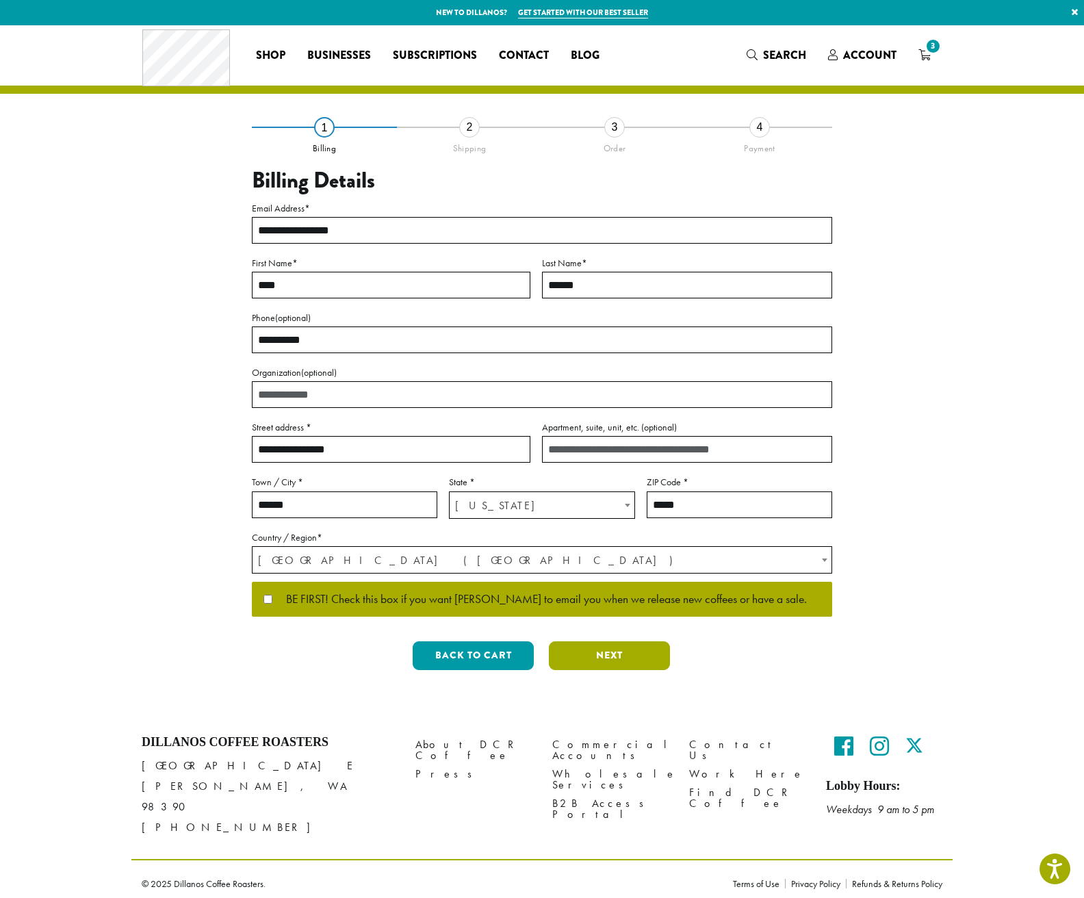
click at [594, 656] on button "Next" at bounding box center [609, 655] width 121 height 29
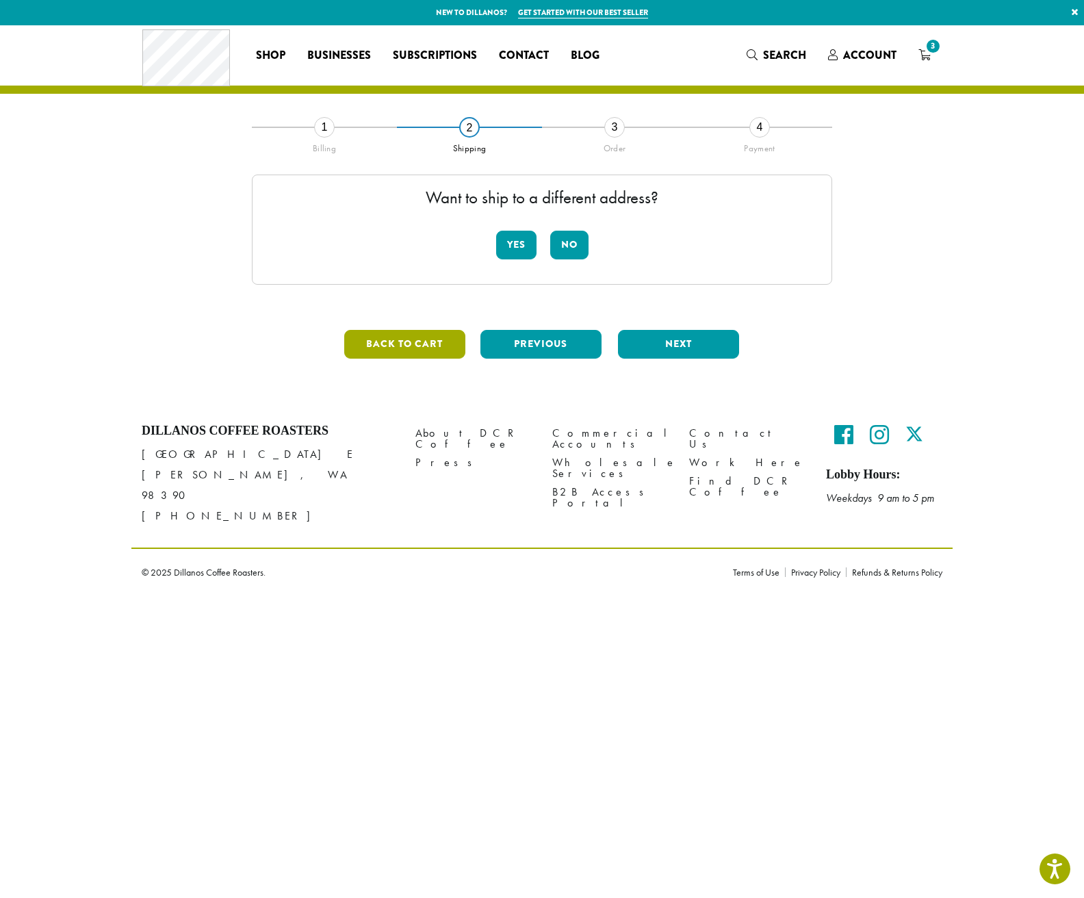
click at [410, 345] on button "Back to cart" at bounding box center [404, 344] width 121 height 29
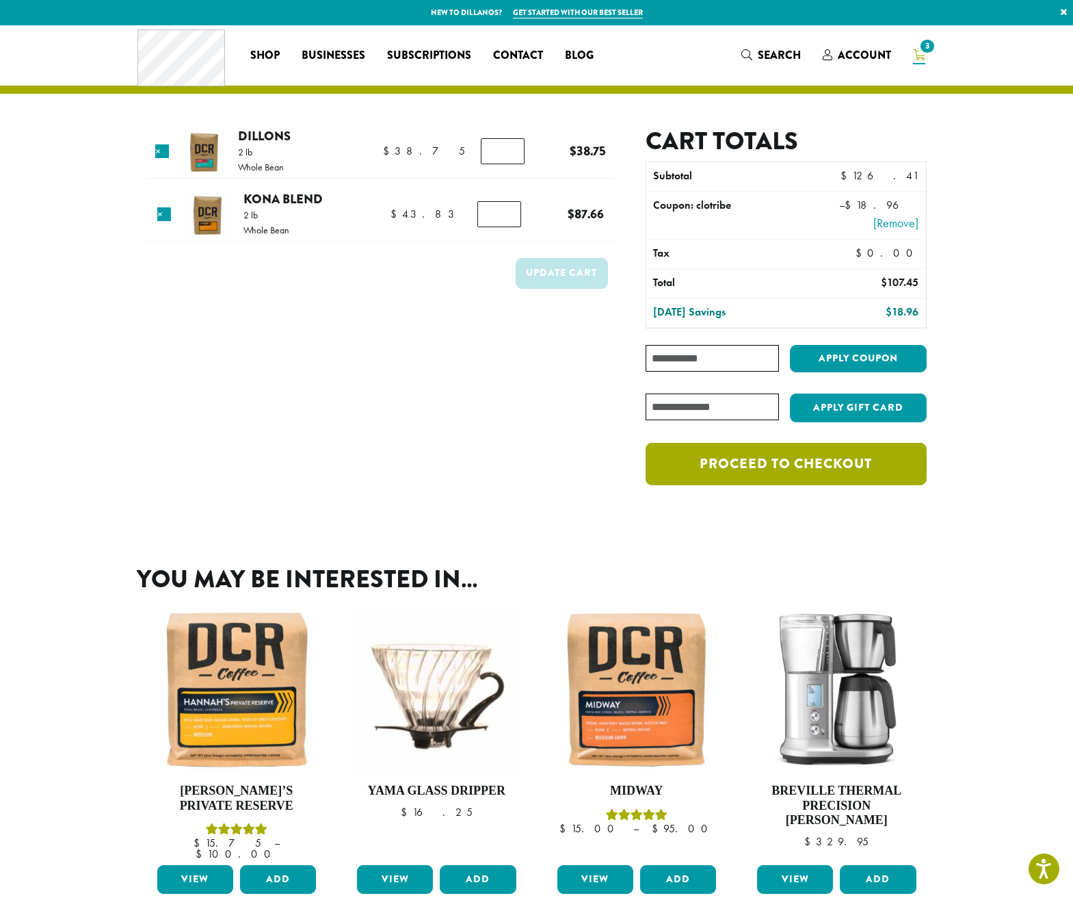
click at [810, 466] on link "Proceed to checkout" at bounding box center [786, 464] width 281 height 42
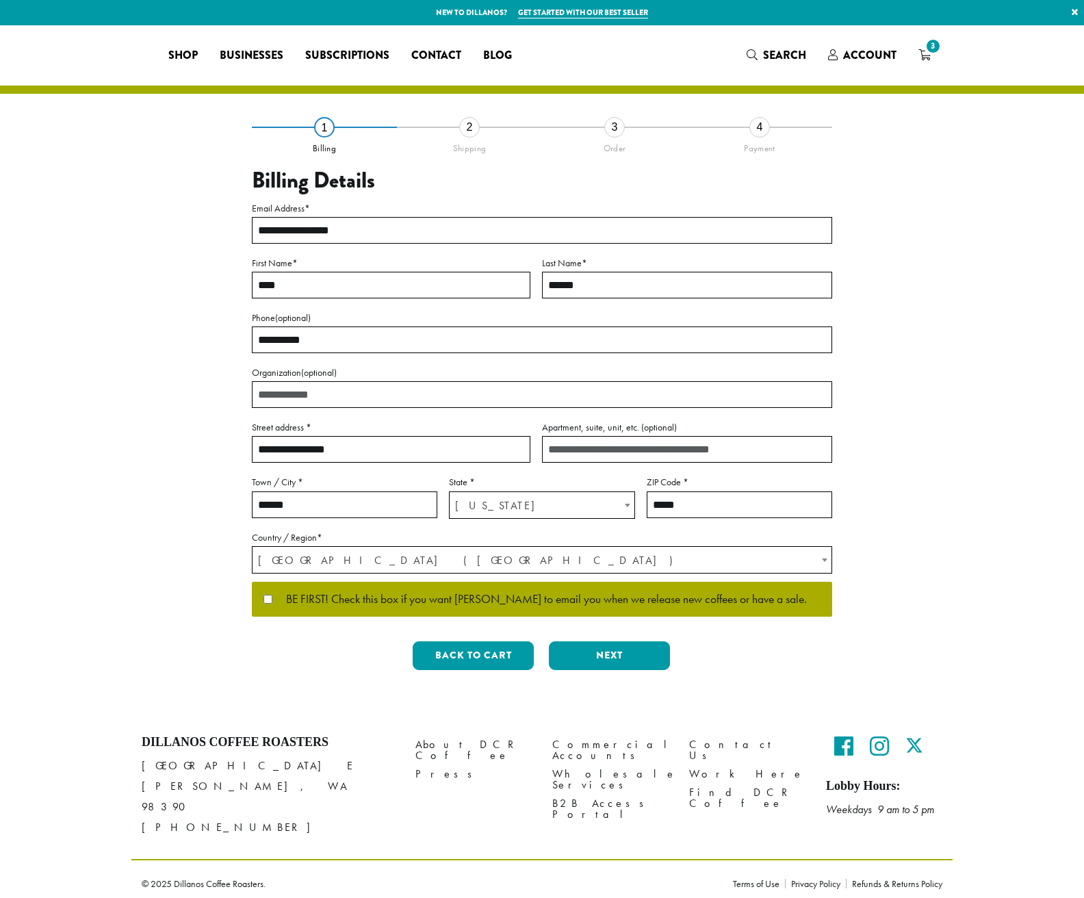
select select "**"
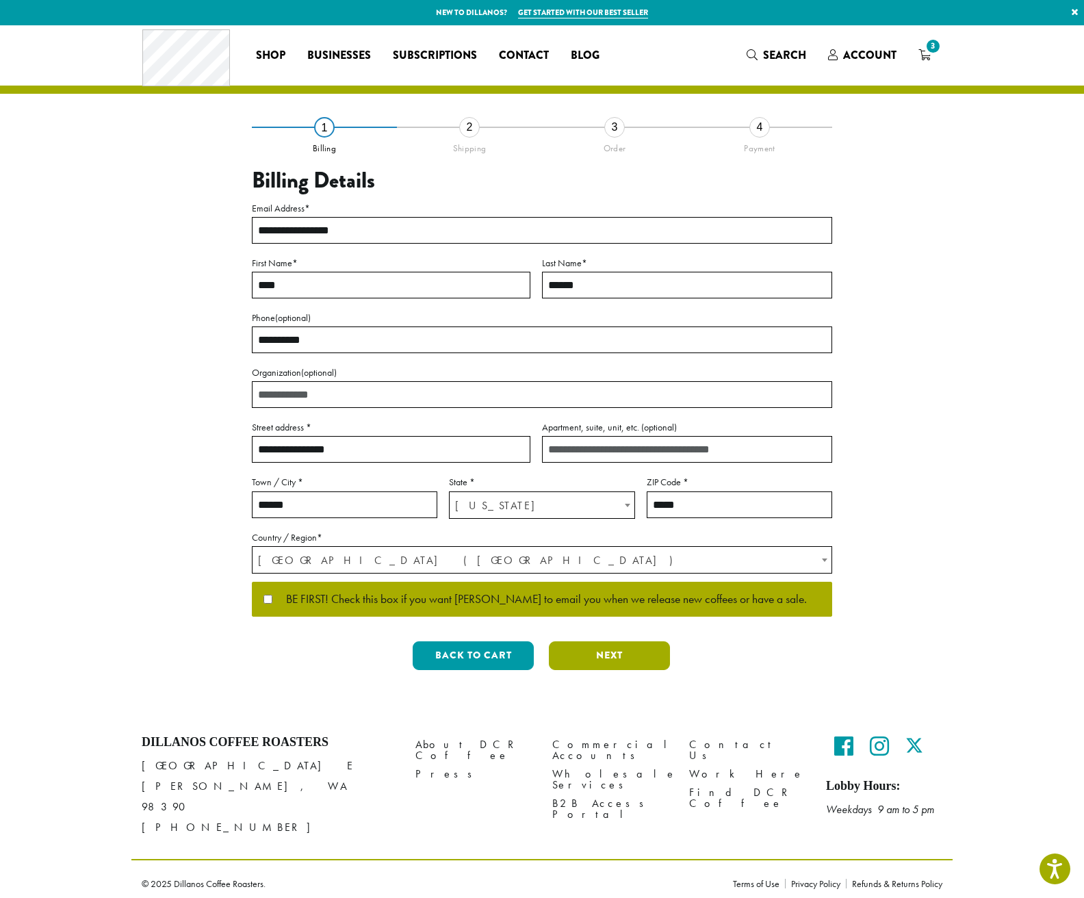
click at [610, 656] on button "Next" at bounding box center [609, 655] width 121 height 29
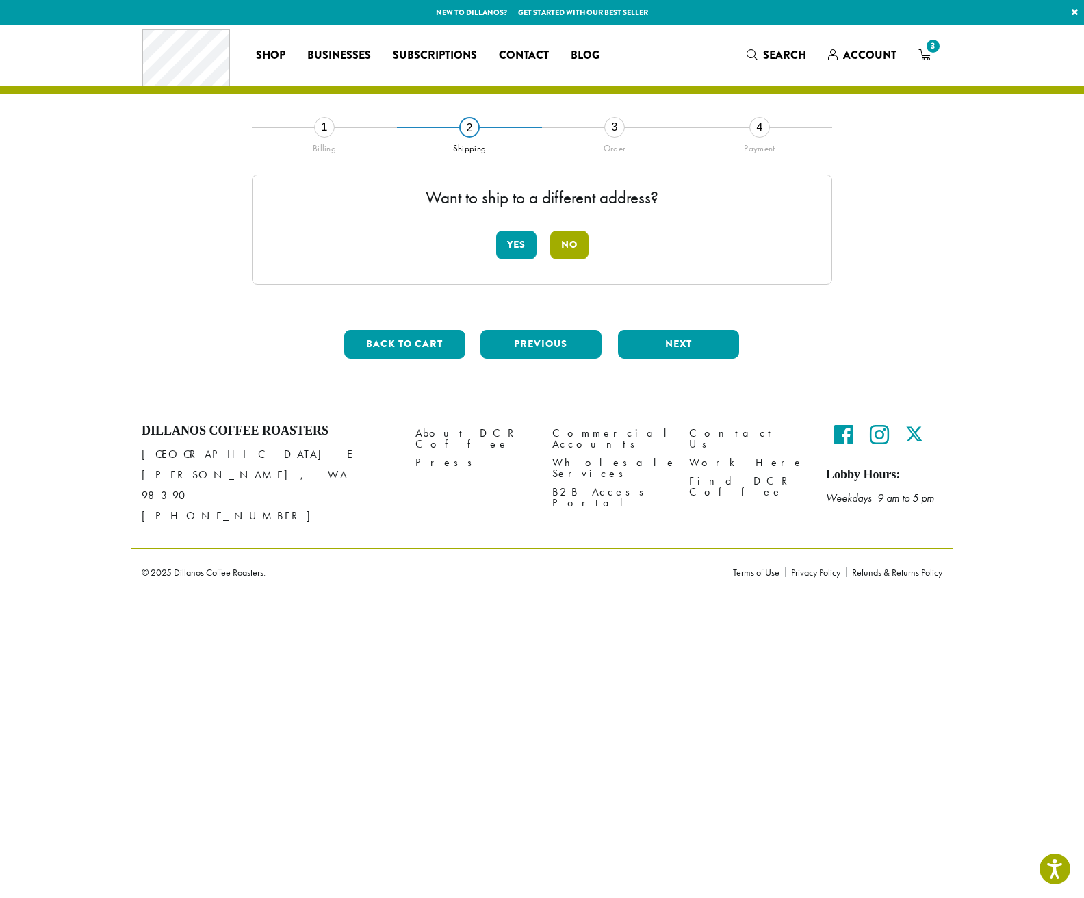
click at [571, 245] on button "No" at bounding box center [569, 245] width 38 height 29
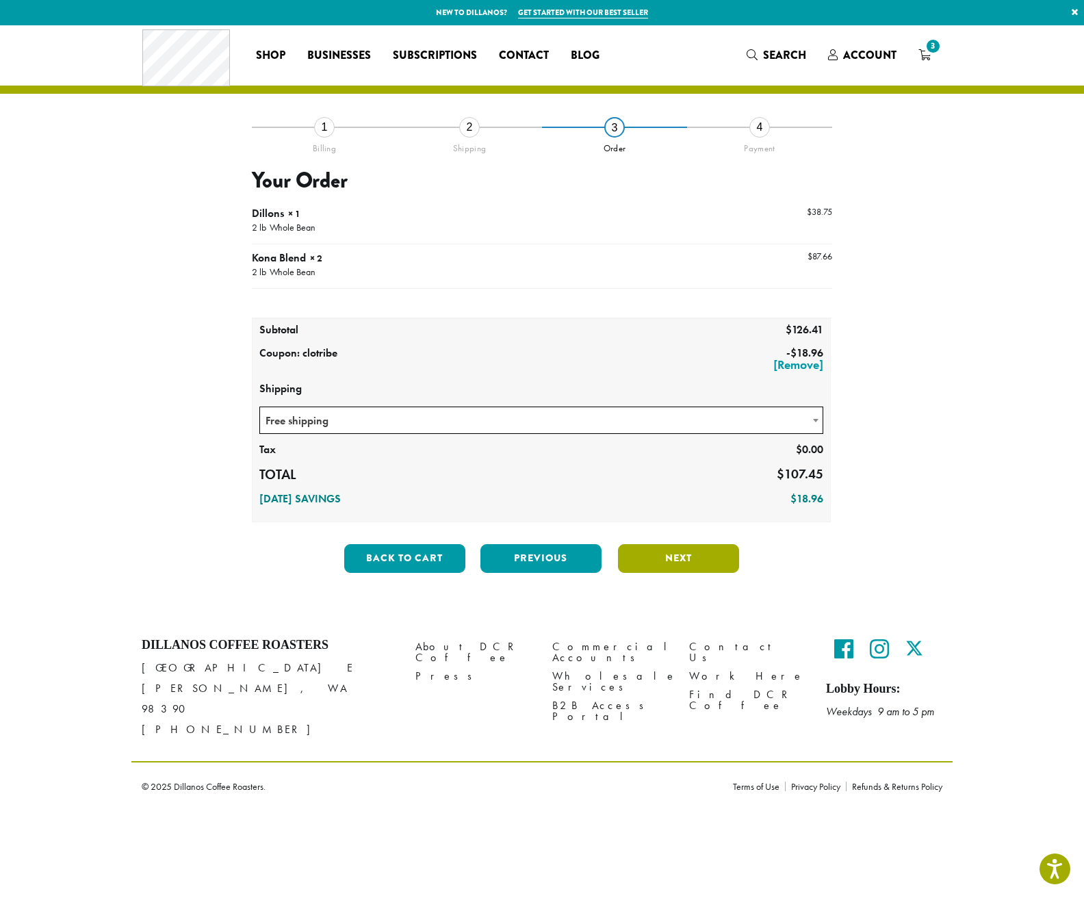
click at [683, 558] on button "Next" at bounding box center [678, 558] width 121 height 29
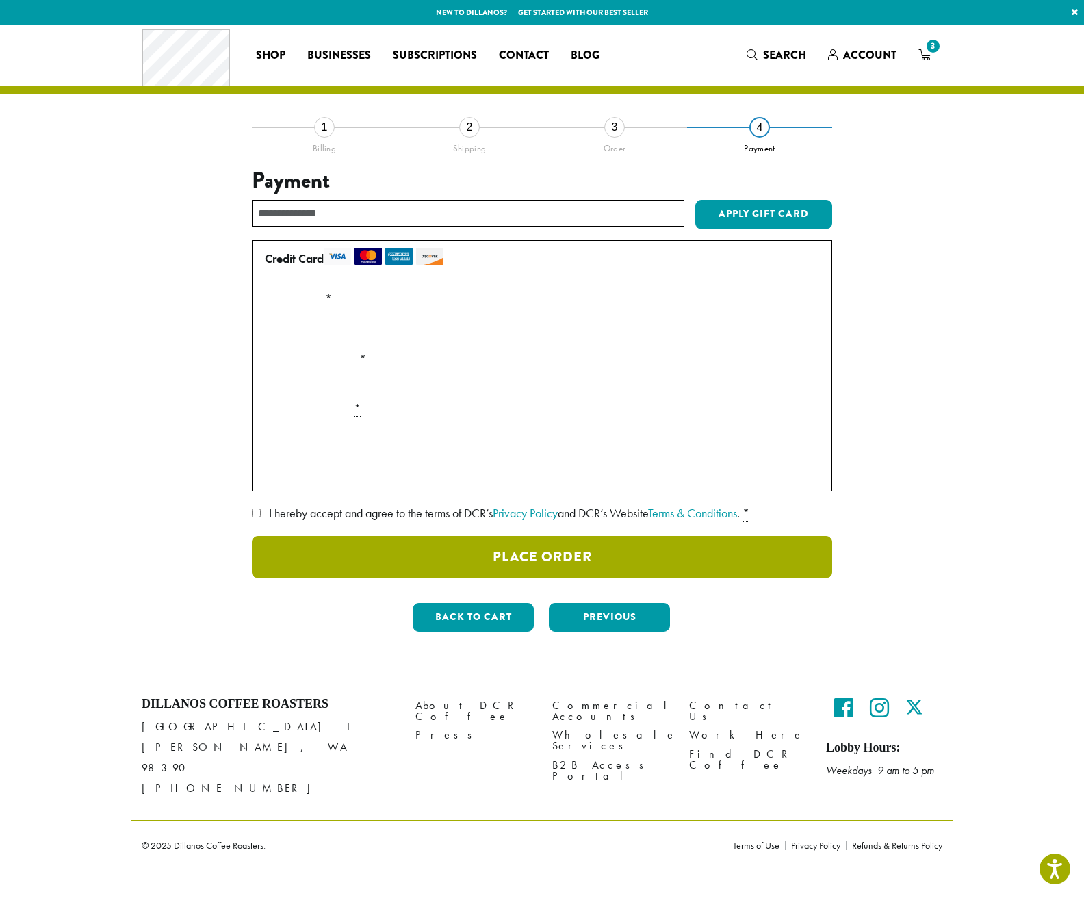
click at [530, 558] on button "Place Order" at bounding box center [542, 557] width 580 height 42
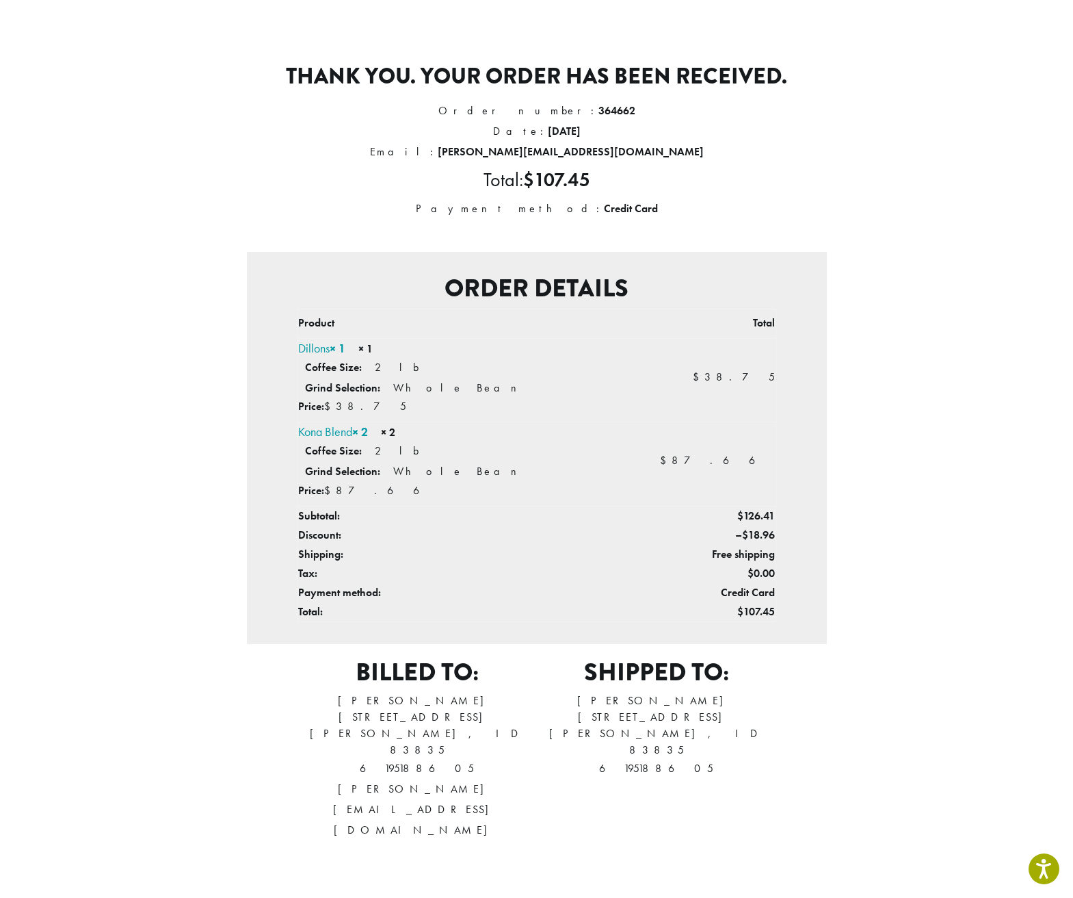
scroll to position [200, 0]
